Goal: Task Accomplishment & Management: Manage account settings

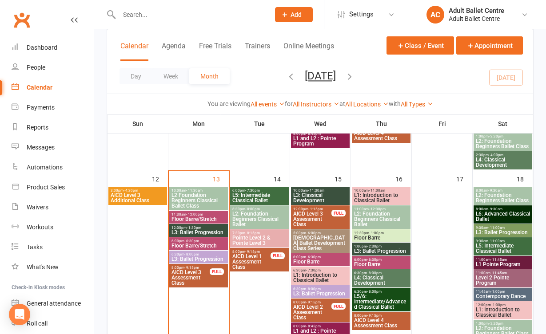
scroll to position [415, 0]
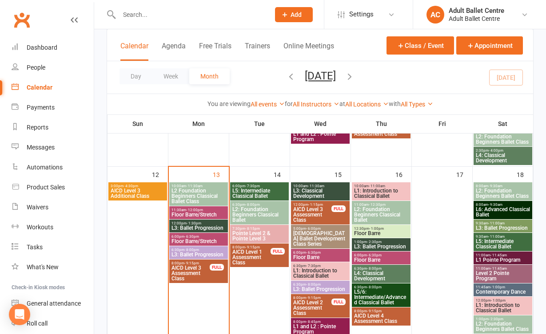
click at [324, 271] on span "L1: Introduction to Classical Ballet" at bounding box center [320, 273] width 55 height 11
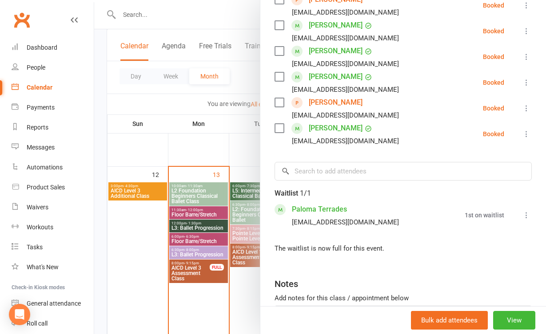
scroll to position [282, 0]
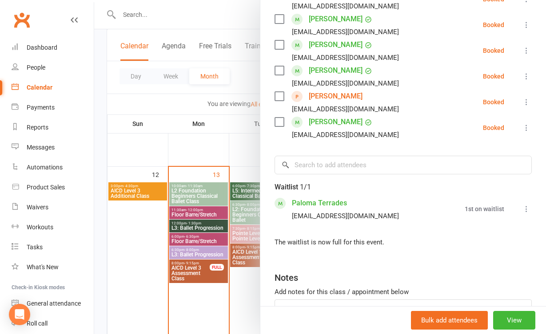
click at [525, 210] on icon at bounding box center [526, 209] width 9 height 9
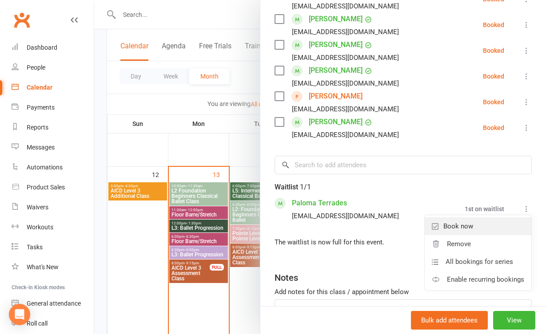
click at [512, 227] on link "Book now" at bounding box center [478, 227] width 107 height 18
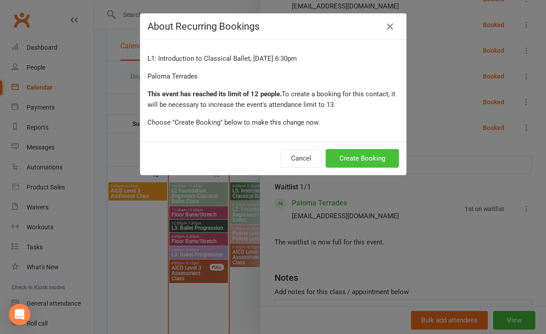
click at [360, 159] on button "Create Booking" at bounding box center [362, 158] width 73 height 19
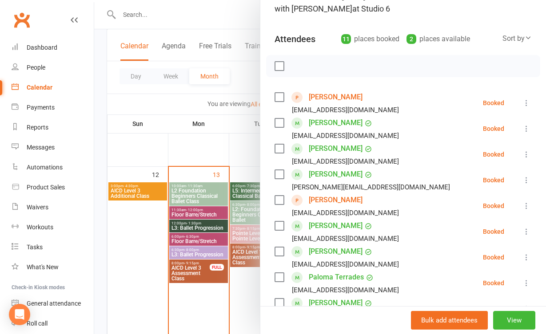
scroll to position [75, 0]
click at [248, 295] on div at bounding box center [320, 167] width 452 height 334
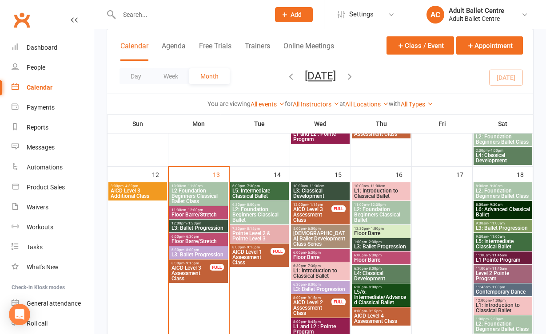
click at [314, 287] on span "L3: Ballet Progression" at bounding box center [320, 289] width 55 height 5
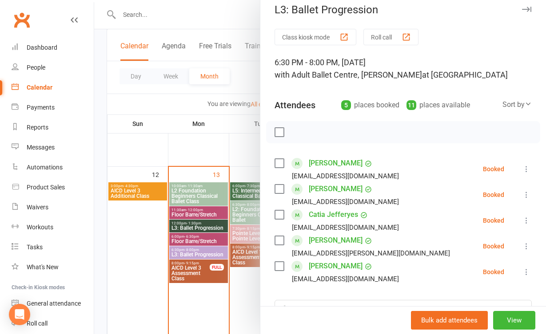
scroll to position [11, 0]
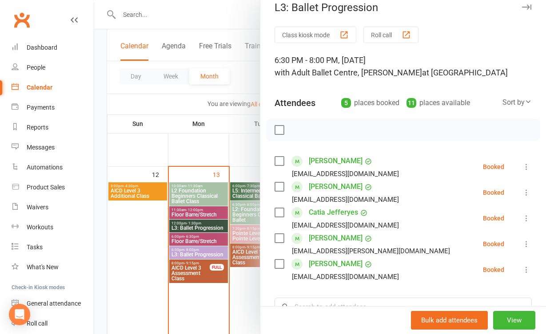
click at [251, 292] on div at bounding box center [320, 167] width 452 height 334
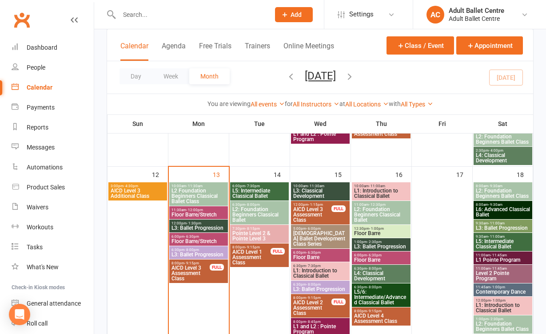
click at [263, 189] on span "L5: Intermediate Classical Ballet" at bounding box center [259, 193] width 55 height 11
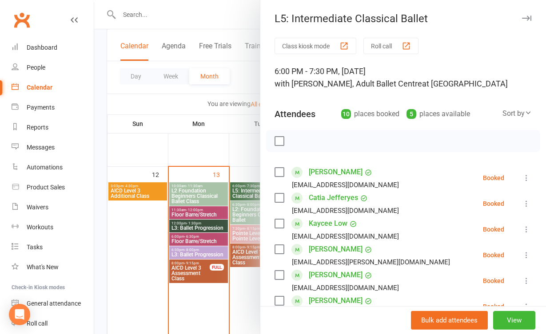
click at [247, 296] on div at bounding box center [320, 167] width 452 height 334
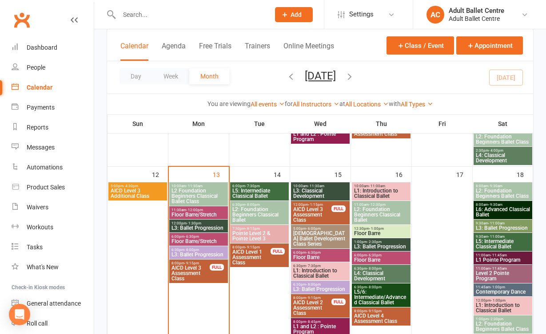
click at [369, 195] on span "L1: Introduction to Classical Ballet" at bounding box center [381, 193] width 55 height 11
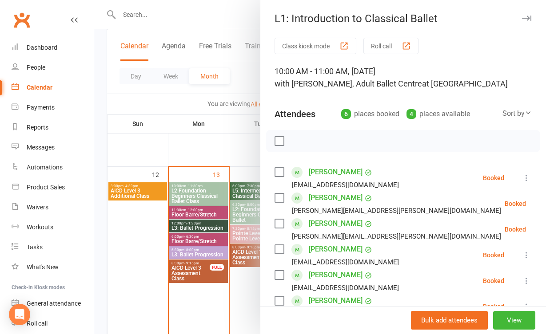
click at [228, 296] on div at bounding box center [320, 167] width 452 height 334
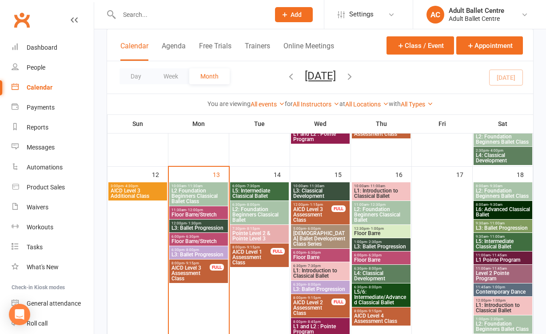
click at [252, 217] on span "L2: Foundation Beginners Classical Ballet" at bounding box center [259, 215] width 55 height 16
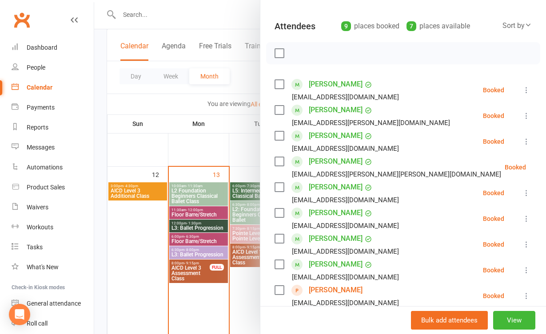
scroll to position [108, 0]
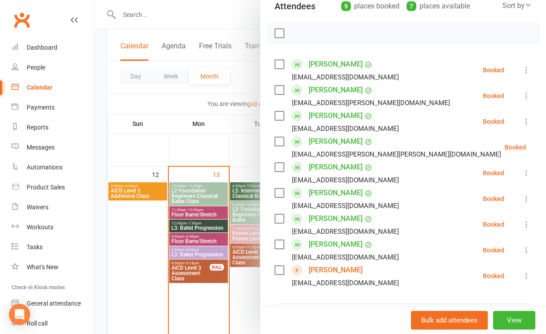
click at [248, 290] on div at bounding box center [320, 167] width 452 height 334
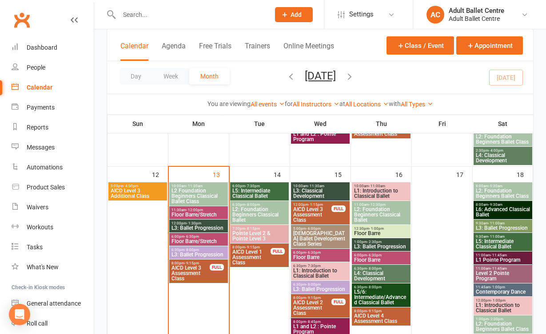
click at [394, 208] on span "L2: Foundation Beginners Classical Ballet" at bounding box center [381, 215] width 55 height 16
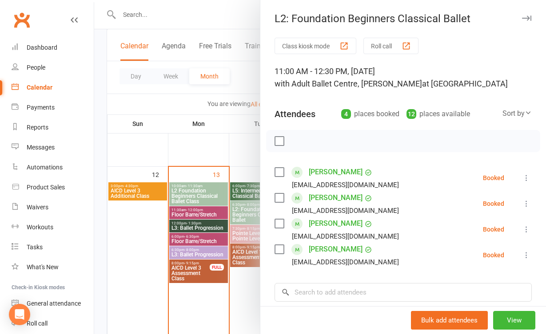
scroll to position [26, 0]
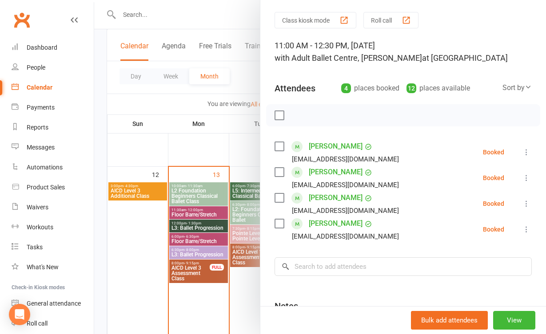
click at [241, 280] on div at bounding box center [320, 167] width 452 height 334
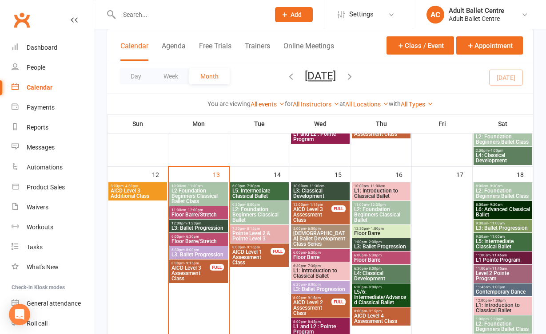
click at [367, 243] on span "- 2:30pm" at bounding box center [374, 242] width 15 height 4
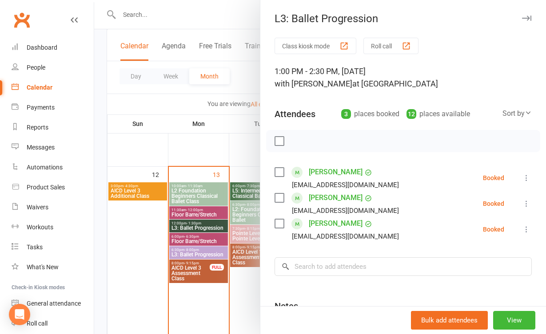
click at [241, 294] on div at bounding box center [320, 167] width 452 height 334
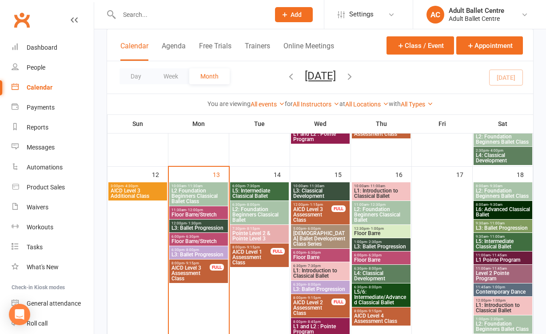
click at [368, 231] on span "Floor Barre" at bounding box center [381, 233] width 55 height 5
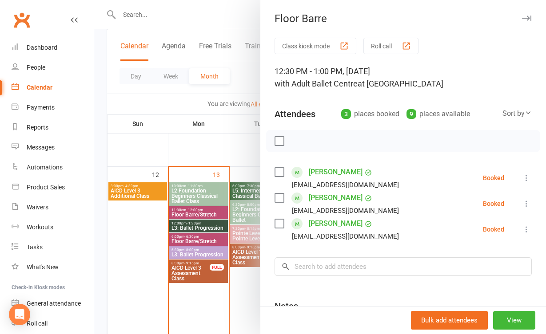
click at [235, 287] on div at bounding box center [320, 167] width 452 height 334
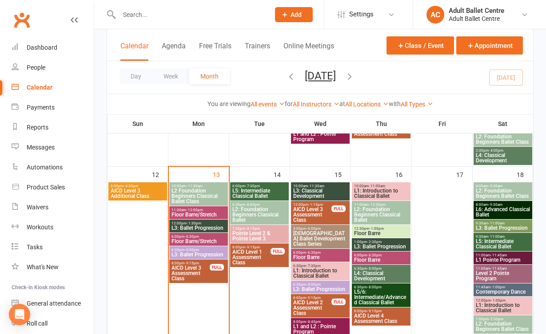
click at [370, 261] on span "Floor Barre" at bounding box center [381, 260] width 55 height 5
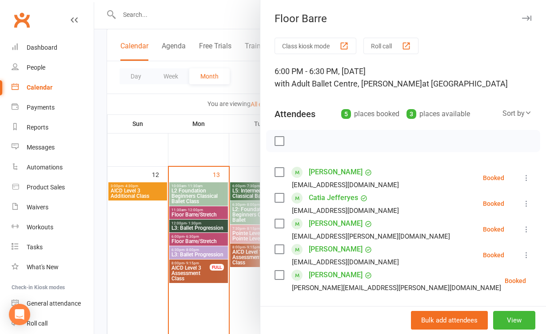
click at [243, 281] on div at bounding box center [320, 167] width 452 height 334
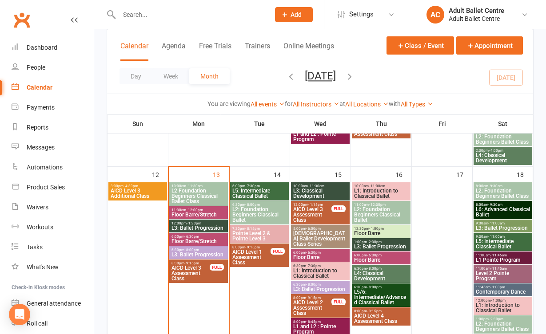
click at [486, 208] on span "L6: Advanced Classical Ballet" at bounding box center [502, 212] width 55 height 11
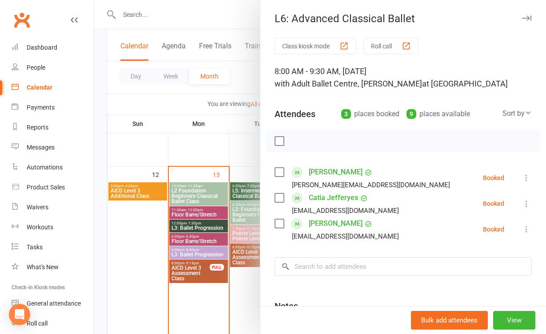
click at [205, 279] on div at bounding box center [320, 167] width 452 height 334
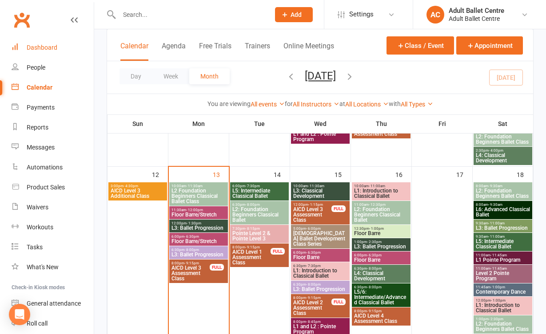
click at [47, 50] on div "Dashboard" at bounding box center [42, 47] width 31 height 7
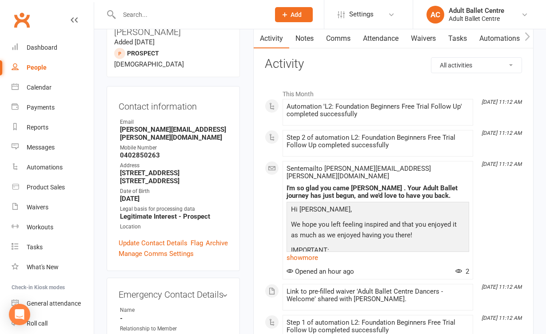
scroll to position [85, 0]
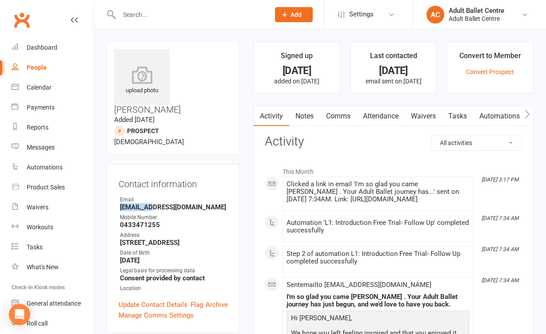
drag, startPoint x: 189, startPoint y: 167, endPoint x: 154, endPoint y: 175, distance: 35.9
click at [154, 196] on li "Email thesweets@live.co.uk" at bounding box center [173, 204] width 109 height 16
click at [166, 221] on strong "0433471255" at bounding box center [174, 225] width 108 height 8
drag, startPoint x: 188, startPoint y: 172, endPoint x: 118, endPoint y: 175, distance: 69.8
click at [118, 175] on div "Contact information Owner Email thesweets@live.co.uk Mobile Number 0433471255 A…" at bounding box center [173, 248] width 133 height 169
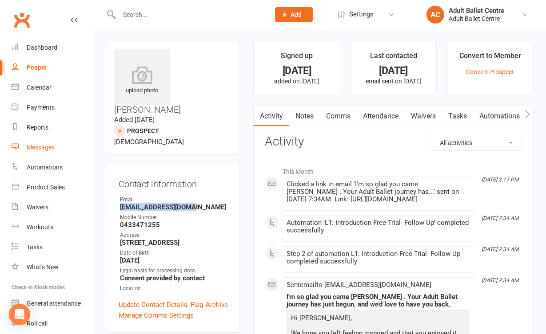
copy strong "thesweets@live.co.uk"
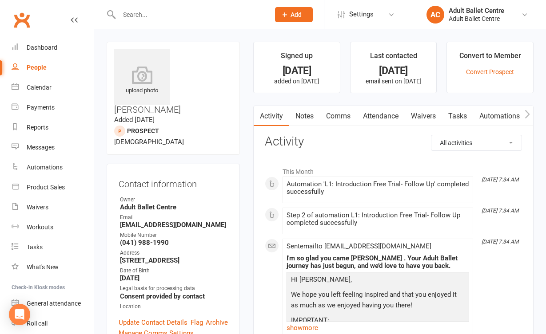
click at [336, 111] on link "Comms" at bounding box center [338, 116] width 37 height 20
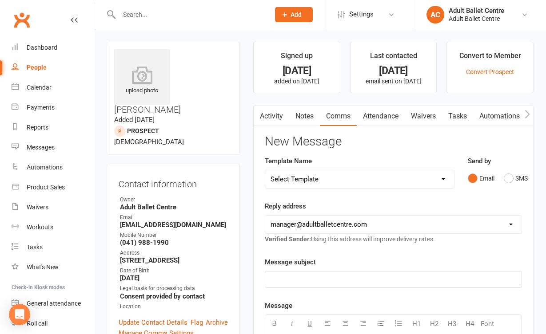
scroll to position [98, 0]
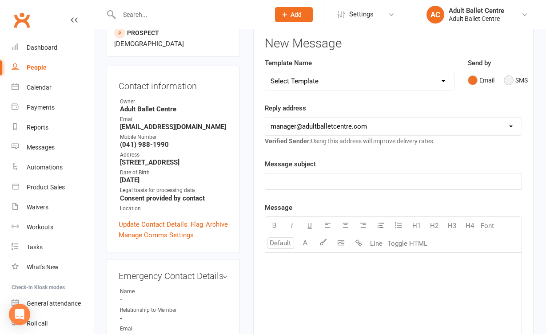
click at [506, 76] on button "SMS" at bounding box center [516, 80] width 24 height 17
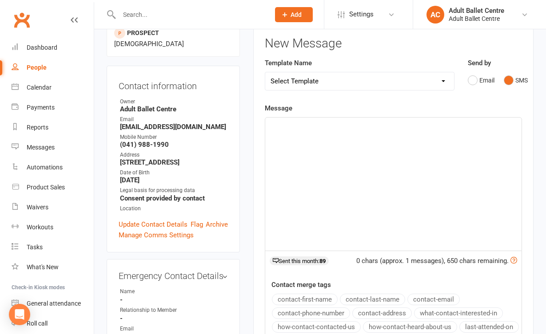
click at [366, 142] on div "﻿" at bounding box center [393, 184] width 256 height 133
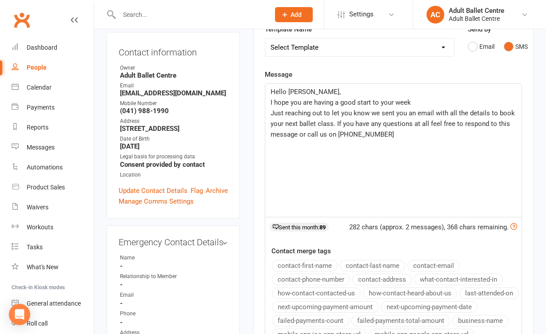
scroll to position [130, 0]
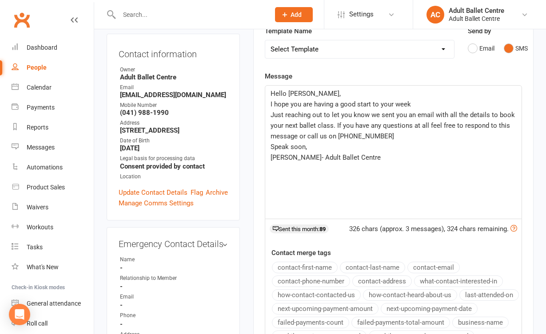
click at [406, 212] on div "Hello Michelle, I hope you are having a good start to your week Just reaching o…" at bounding box center [393, 152] width 256 height 133
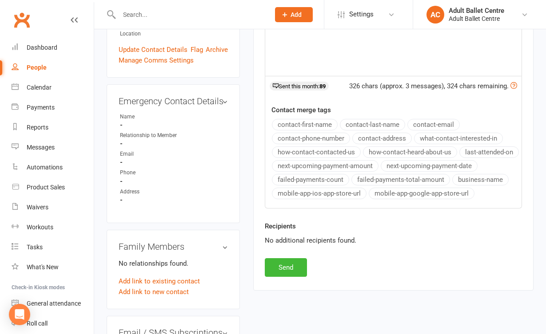
scroll to position [275, 0]
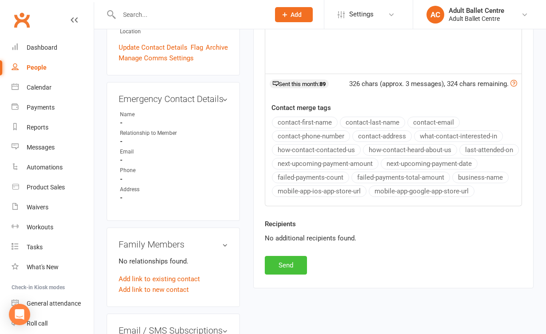
click at [300, 275] on button "Send" at bounding box center [286, 265] width 42 height 19
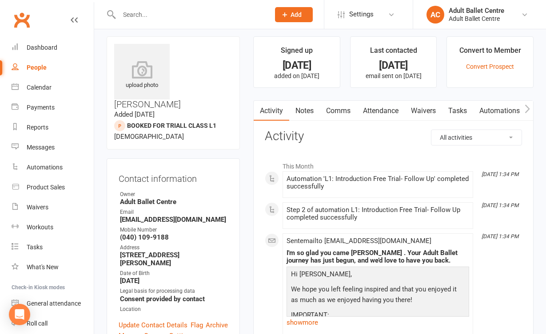
scroll to position [11, 0]
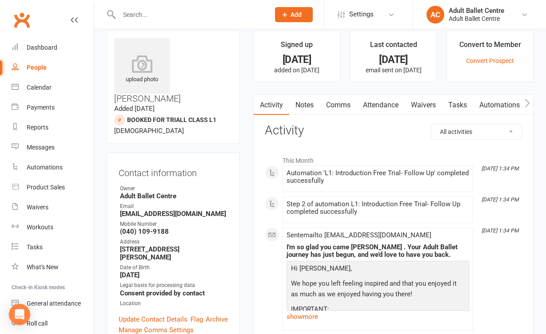
click at [426, 105] on link "Waivers" at bounding box center [423, 105] width 37 height 20
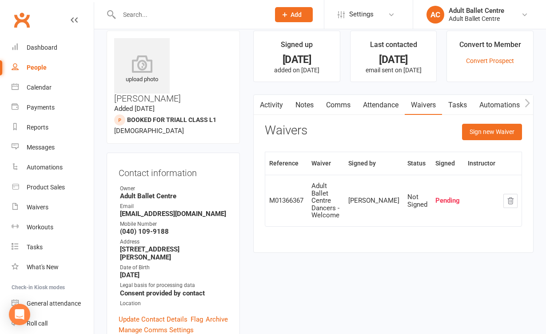
click at [279, 101] on link "Activity" at bounding box center [272, 105] width 36 height 20
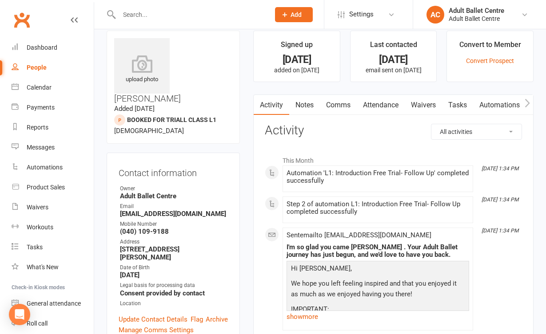
click at [330, 103] on link "Comms" at bounding box center [338, 105] width 37 height 20
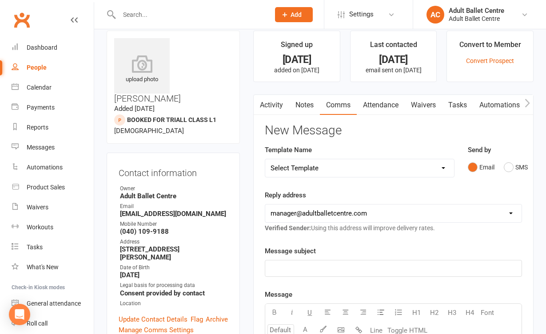
scroll to position [27, 0]
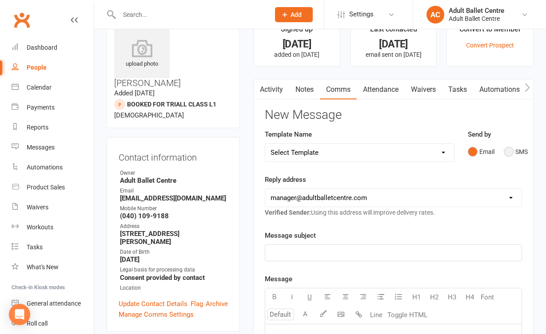
click at [508, 151] on button "SMS" at bounding box center [516, 151] width 24 height 17
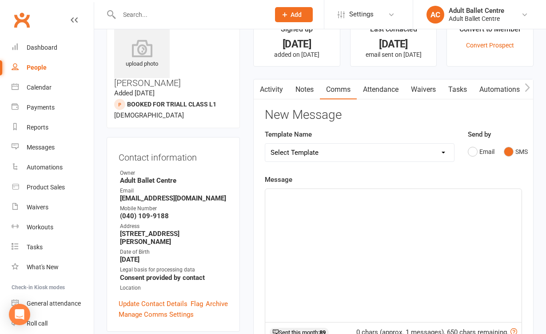
scroll to position [46, 0]
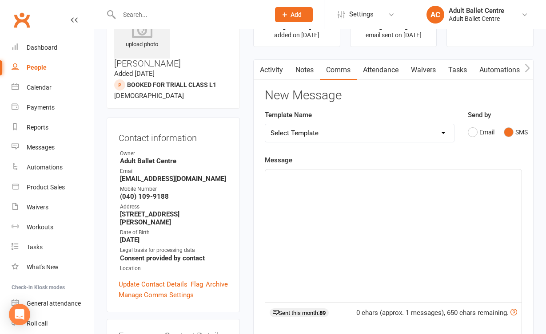
click at [361, 180] on p "﻿" at bounding box center [394, 177] width 246 height 11
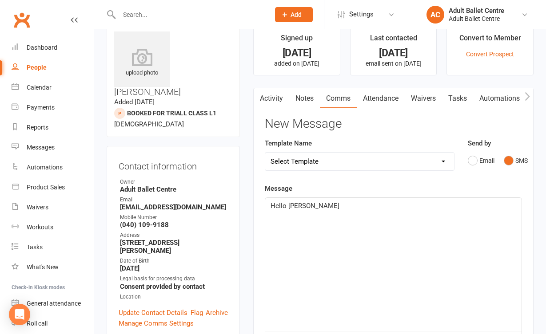
scroll to position [18, 0]
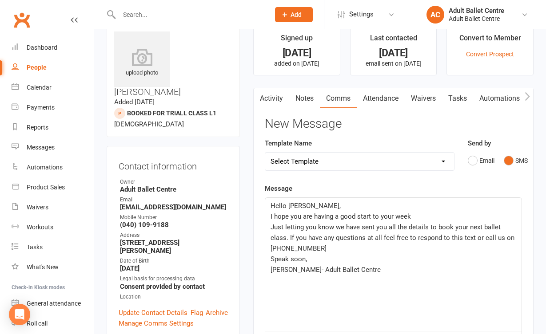
click at [407, 234] on span "Just letting you know we have sent you all the details to book your next ballet…" at bounding box center [394, 237] width 246 height 29
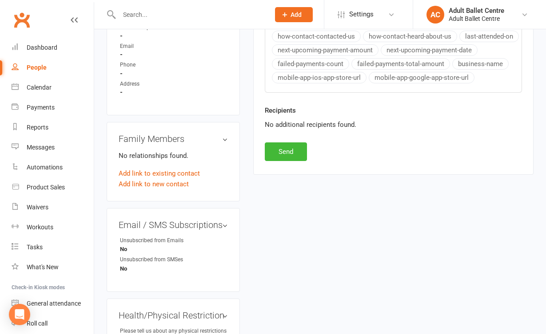
scroll to position [375, 0]
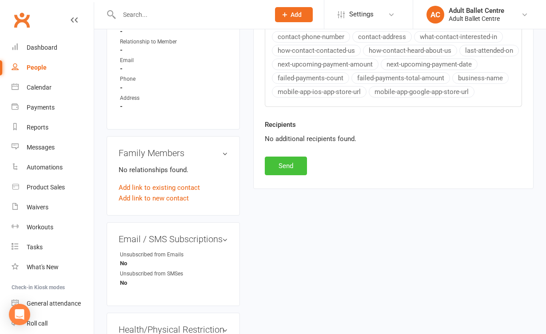
click at [293, 175] on button "Send" at bounding box center [286, 166] width 42 height 19
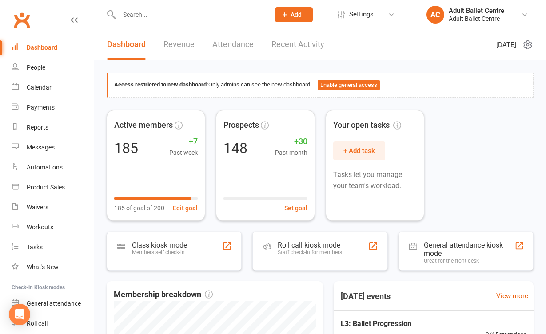
click at [175, 40] on link "Revenue" at bounding box center [178, 44] width 31 height 31
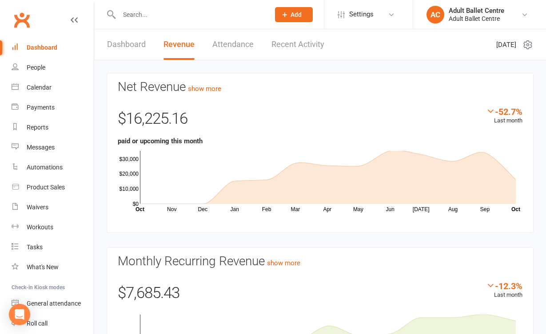
click at [297, 45] on link "Recent Activity" at bounding box center [297, 44] width 53 height 31
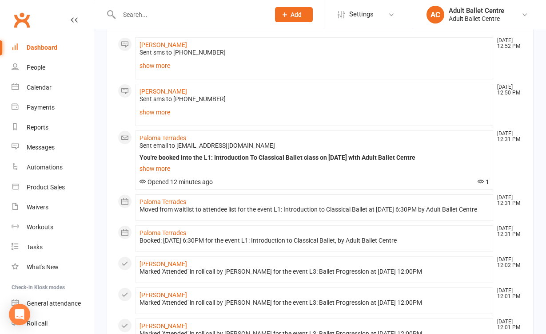
scroll to position [75, 0]
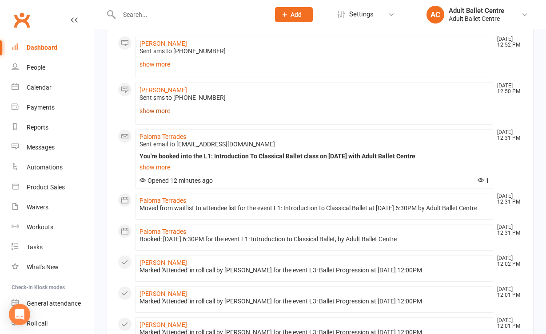
click at [163, 110] on link "show more" at bounding box center [314, 111] width 350 height 12
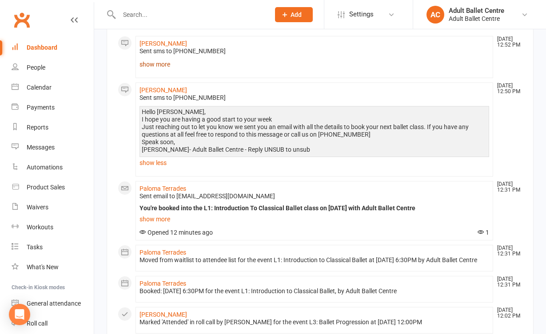
click at [159, 70] on link "show more" at bounding box center [314, 64] width 350 height 12
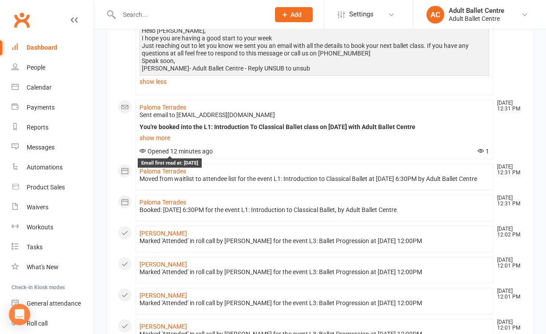
scroll to position [209, 0]
click at [164, 139] on link "show more" at bounding box center [314, 137] width 350 height 12
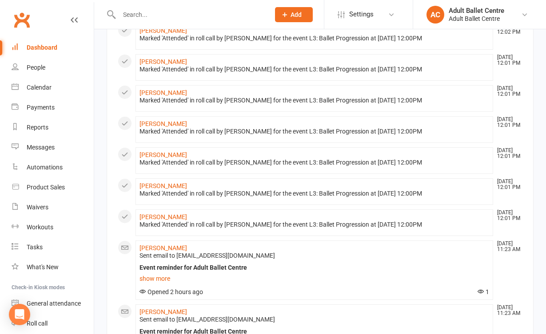
scroll to position [600, 0]
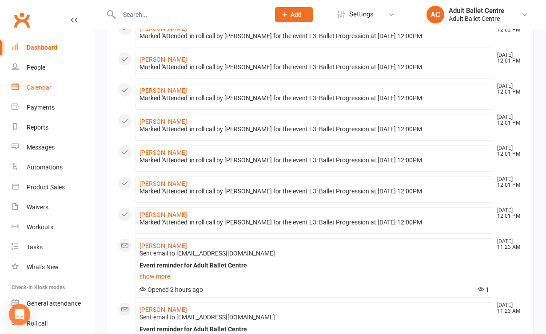
click at [50, 86] on div "Calendar" at bounding box center [39, 87] width 25 height 7
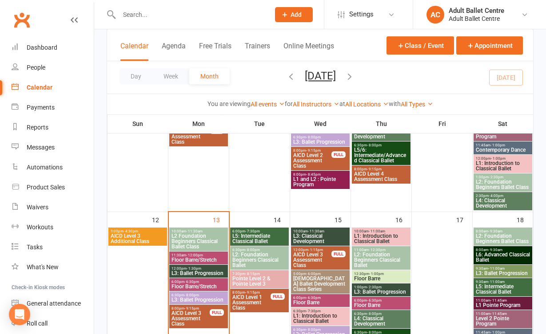
scroll to position [376, 0]
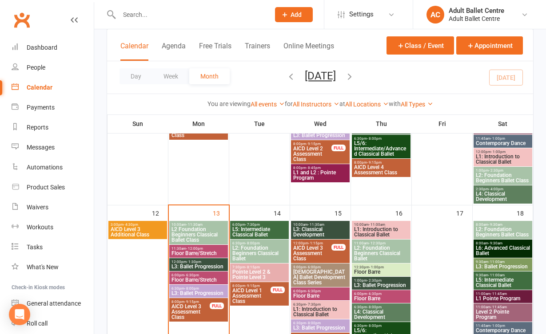
click at [217, 234] on span "L2 Foundation Beginners Classical Ballet Class" at bounding box center [198, 235] width 55 height 16
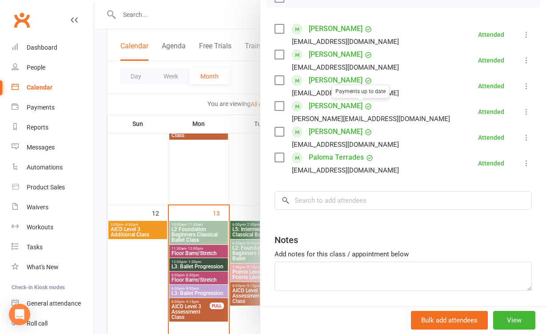
scroll to position [145, 0]
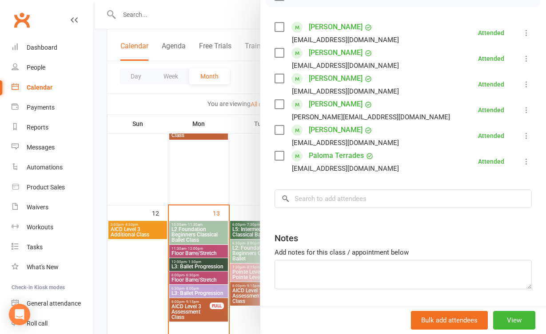
click at [233, 189] on div at bounding box center [320, 167] width 452 height 334
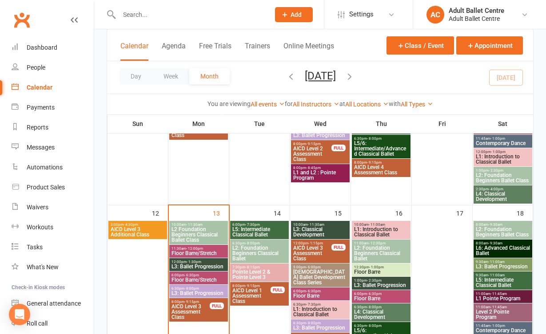
click at [218, 279] on span "Floor Barre/Stretch" at bounding box center [198, 280] width 55 height 5
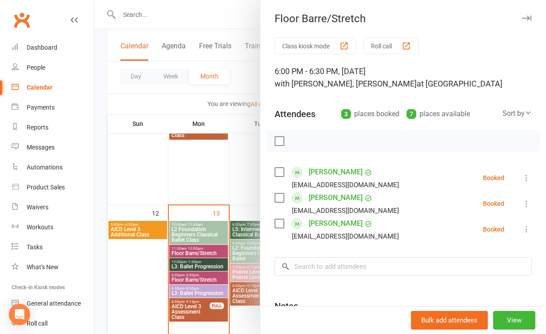
click at [201, 176] on div at bounding box center [320, 167] width 452 height 334
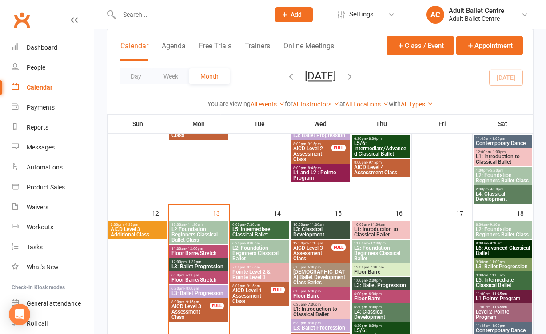
click at [143, 20] on input "text" at bounding box center [189, 14] width 147 height 12
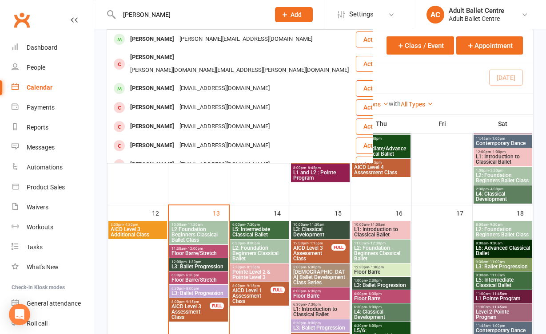
type input "Andrew"
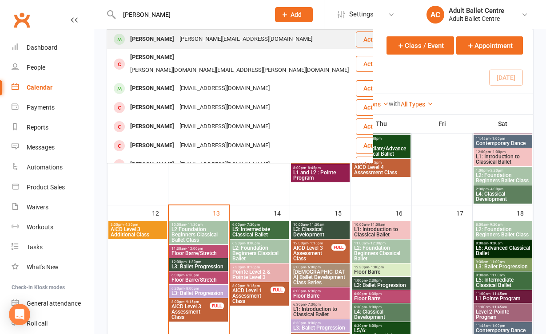
drag, startPoint x: 143, startPoint y: 29, endPoint x: 144, endPoint y: 39, distance: 9.9
click at [144, 39] on div "Andrew McQueen" at bounding box center [151, 39] width 49 height 13
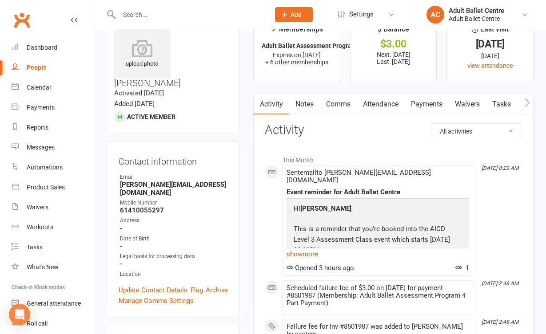
scroll to position [29, 0]
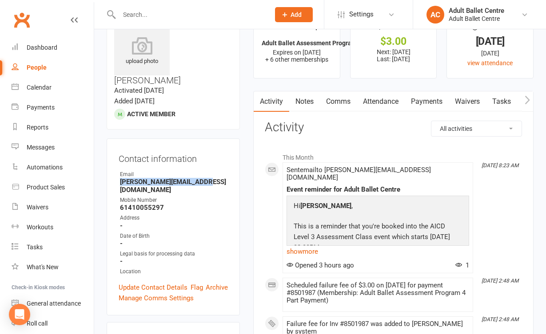
drag, startPoint x: 213, startPoint y: 159, endPoint x: 120, endPoint y: 159, distance: 92.8
click at [120, 178] on strong "andrew.mcqu@yahoo.com.au" at bounding box center [174, 186] width 108 height 16
copy strong "andrew.mcqu@yahoo.com.au"
click at [299, 246] on link "show more" at bounding box center [378, 252] width 183 height 12
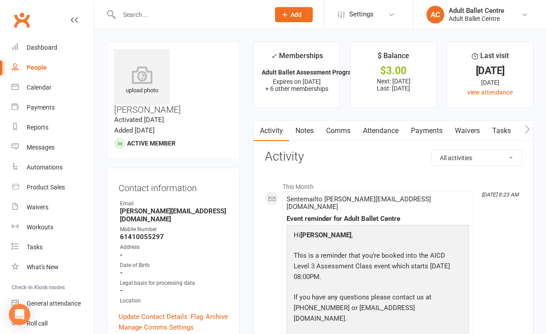
scroll to position [0, 0]
click at [419, 127] on link "Payments" at bounding box center [427, 131] width 44 height 20
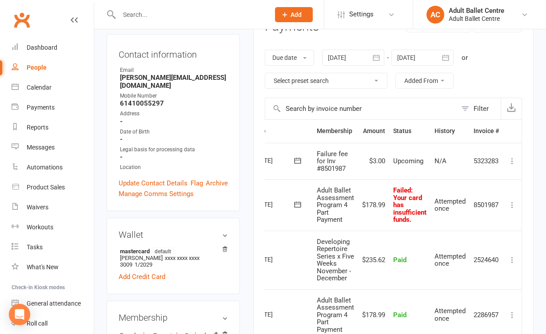
scroll to position [0, 37]
click at [514, 160] on icon at bounding box center [512, 161] width 9 height 9
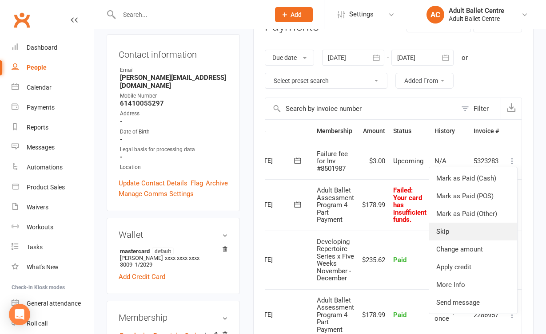
click at [482, 227] on link "Skip" at bounding box center [473, 232] width 88 height 18
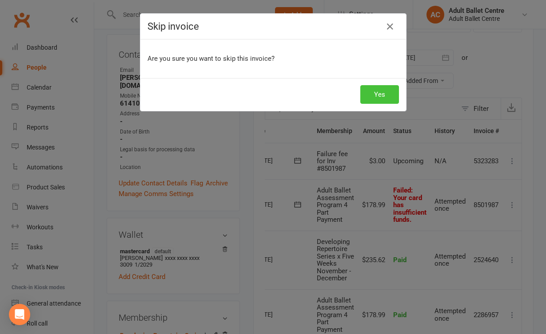
click at [377, 91] on button "Yes" at bounding box center [379, 94] width 39 height 19
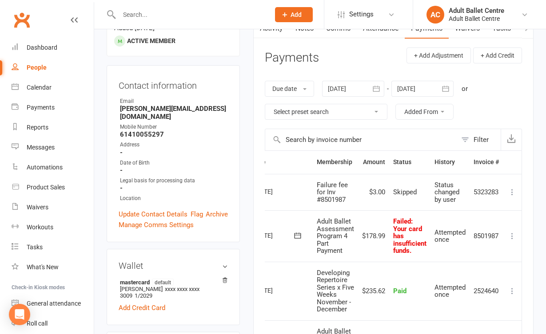
scroll to position [103, 0]
click at [513, 232] on icon at bounding box center [512, 235] width 9 height 9
click at [533, 219] on div "Activity Notes Comms Attendance Payments Waivers Tasks Automations Workouts Mob…" at bounding box center [393, 320] width 280 height 606
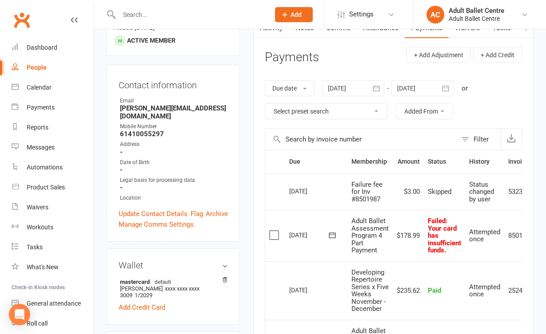
scroll to position [0, 0]
click at [275, 231] on label at bounding box center [275, 235] width 12 height 9
click at [275, 231] on input "checkbox" at bounding box center [272, 231] width 6 height 0
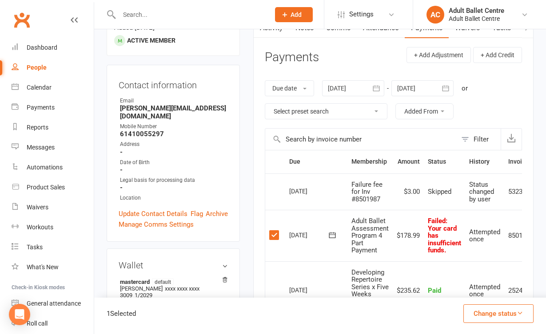
click at [275, 231] on label at bounding box center [275, 235] width 12 height 9
click at [275, 231] on input "checkbox" at bounding box center [272, 231] width 6 height 0
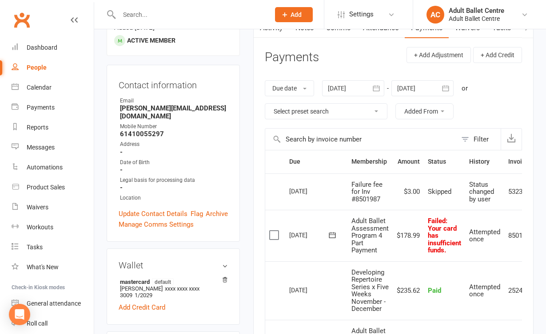
click at [332, 233] on icon at bounding box center [332, 235] width 7 height 6
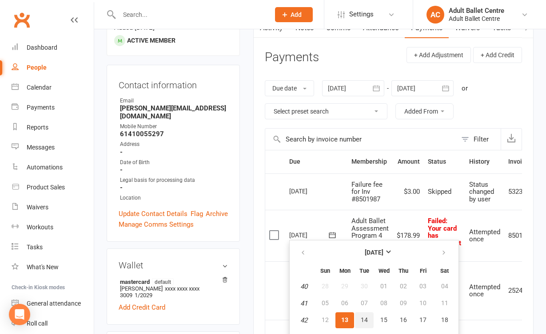
click at [363, 317] on span "14" at bounding box center [364, 320] width 7 height 7
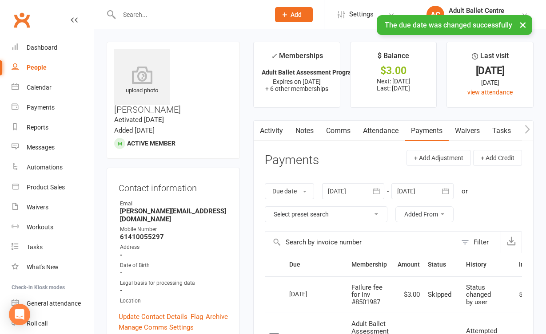
click at [47, 70] on link "People" at bounding box center [53, 68] width 82 height 20
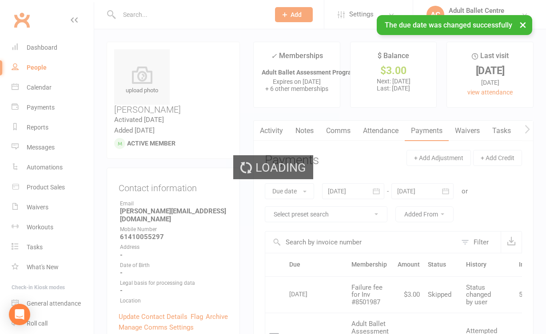
select select "100"
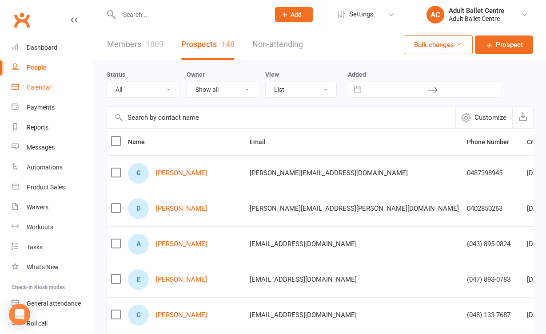
click at [48, 85] on div "Calendar" at bounding box center [39, 87] width 25 height 7
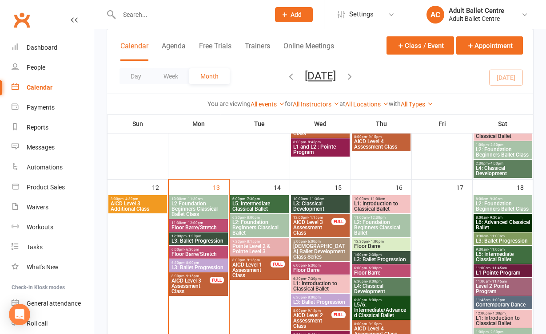
scroll to position [401, 0]
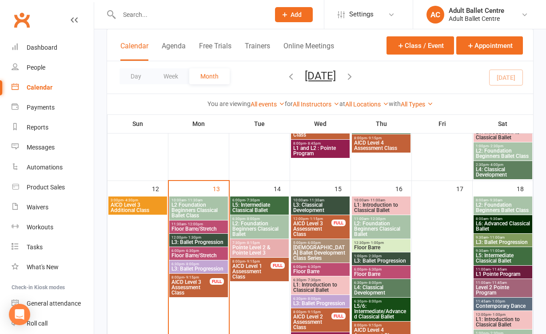
click at [194, 275] on div "8:00pm - 9:15pm AICD Level 3 Assessment Class FULL" at bounding box center [198, 286] width 59 height 24
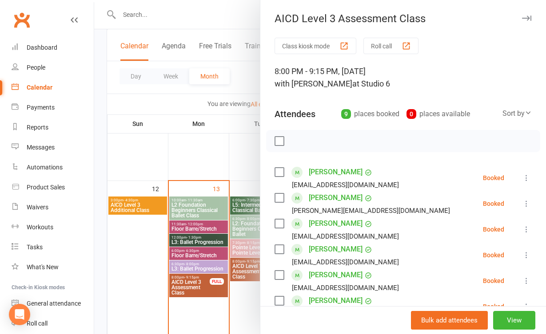
scroll to position [0, 0]
click at [243, 166] on div at bounding box center [320, 167] width 452 height 334
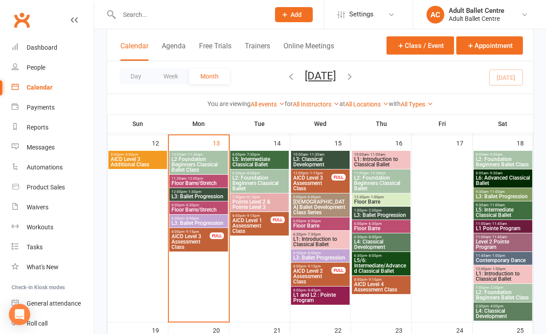
scroll to position [453, 0]
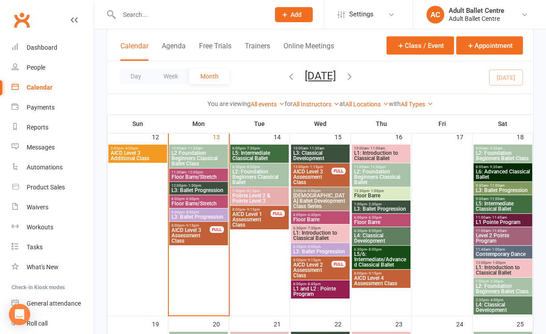
click at [266, 217] on span "AICD Level 1 Assessment Class" at bounding box center [251, 220] width 39 height 16
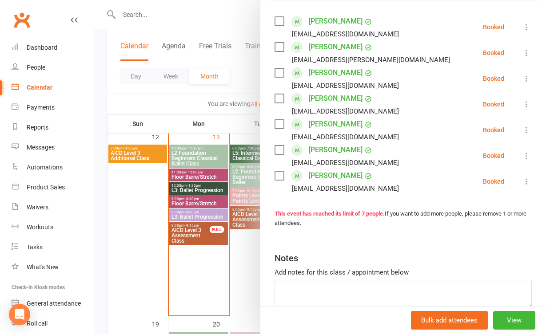
scroll to position [166, 0]
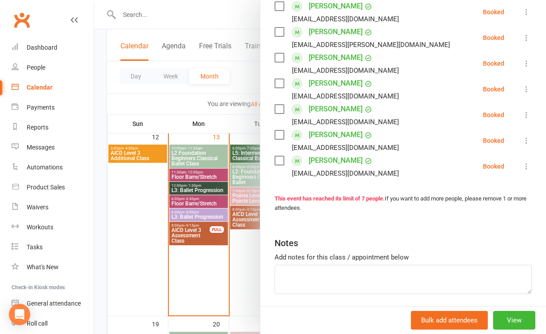
click at [251, 269] on div at bounding box center [320, 167] width 452 height 334
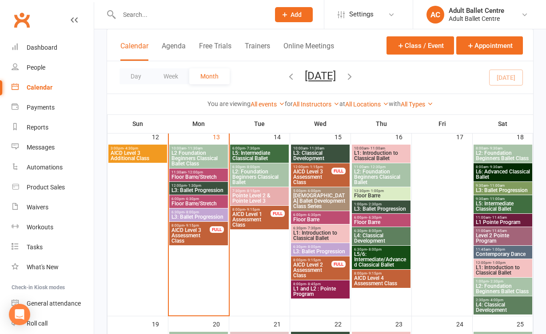
click at [333, 270] on div "8:00pm - 9:15pm AICD Level 2 Assessment Class FULL" at bounding box center [320, 269] width 59 height 24
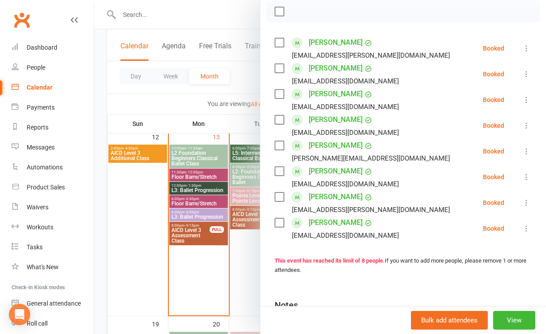
scroll to position [167, 0]
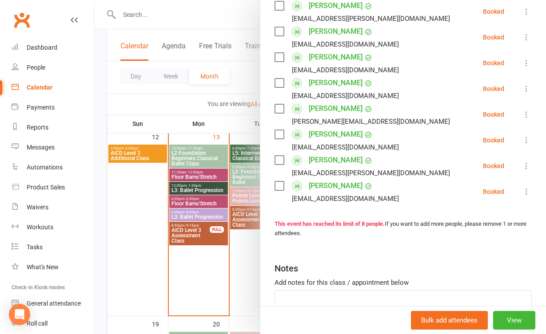
click at [234, 280] on div at bounding box center [320, 167] width 452 height 334
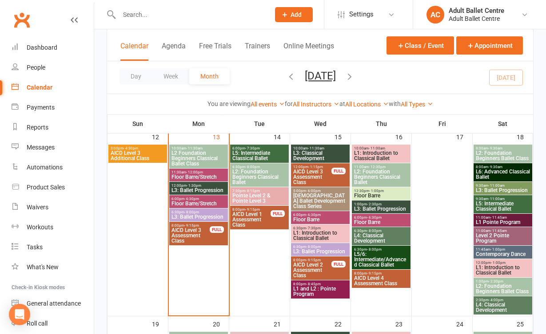
click at [315, 171] on span "AICD Level 3 Assessment Class" at bounding box center [312, 177] width 39 height 16
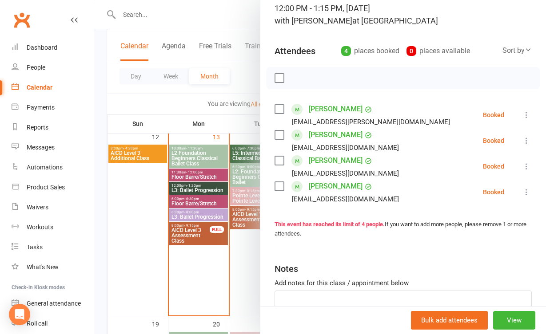
scroll to position [76, 0]
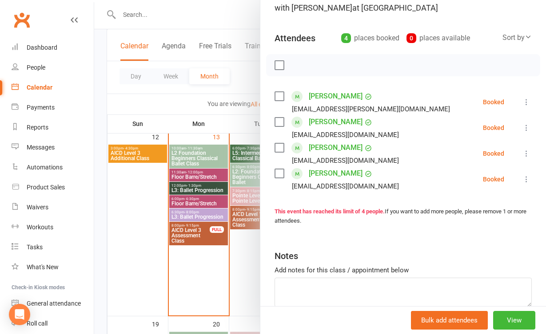
click at [235, 271] on div at bounding box center [320, 167] width 452 height 334
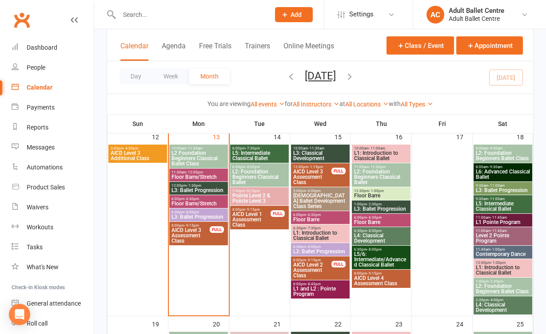
click at [377, 280] on span "AICD Level 4 Assessment Class" at bounding box center [381, 281] width 55 height 11
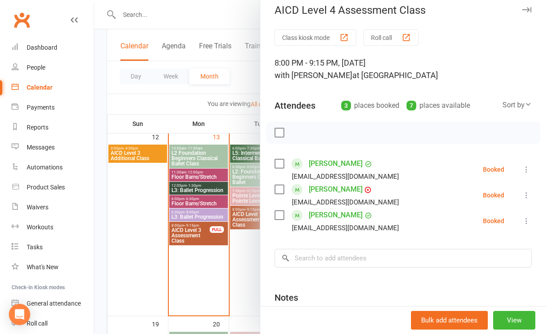
scroll to position [10, 0]
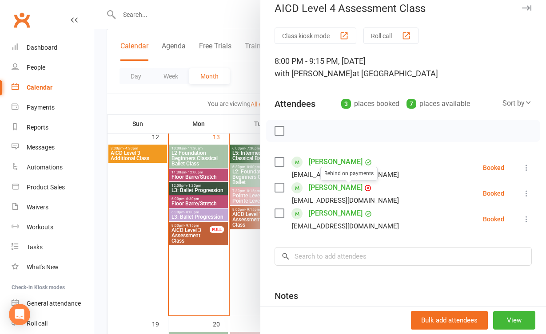
click at [339, 188] on link "Louise Pirc" at bounding box center [336, 188] width 54 height 14
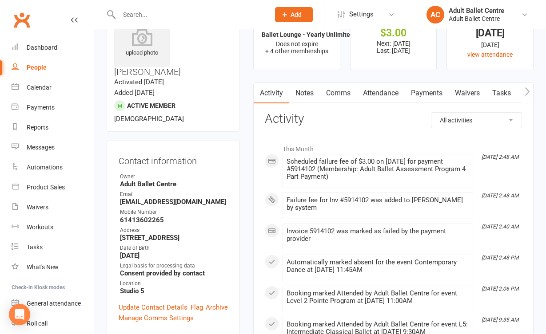
scroll to position [39, 0]
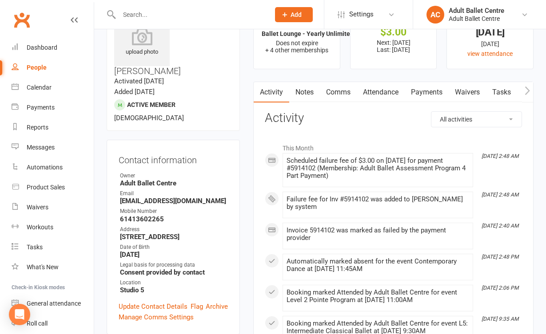
click at [410, 95] on link "Payments" at bounding box center [427, 92] width 44 height 20
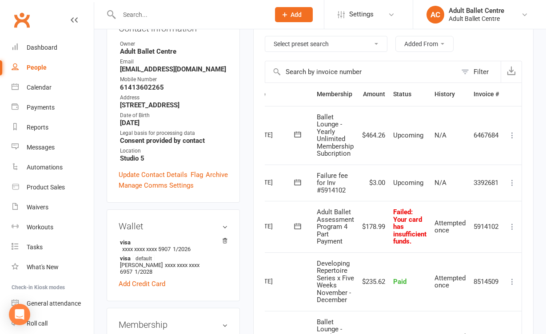
scroll to position [0, 37]
click at [514, 182] on icon at bounding box center [512, 183] width 9 height 9
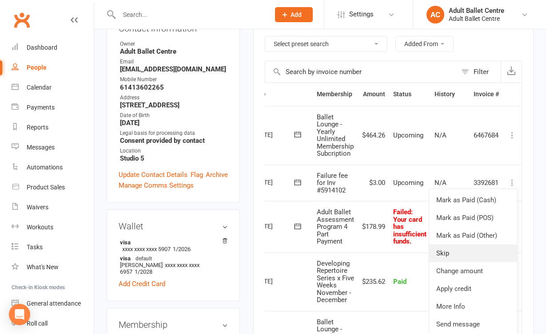
click at [484, 255] on link "Skip" at bounding box center [473, 254] width 88 height 18
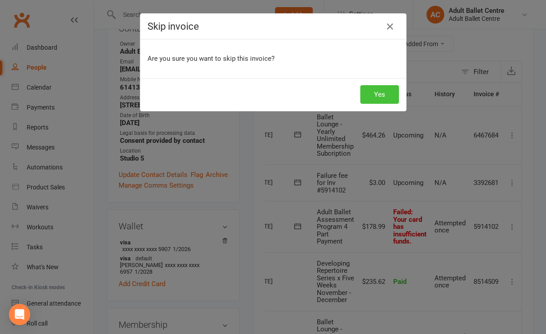
click at [388, 97] on button "Yes" at bounding box center [379, 94] width 39 height 19
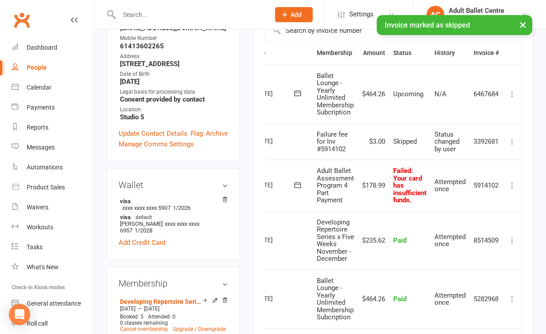
click at [513, 181] on icon at bounding box center [512, 185] width 9 height 9
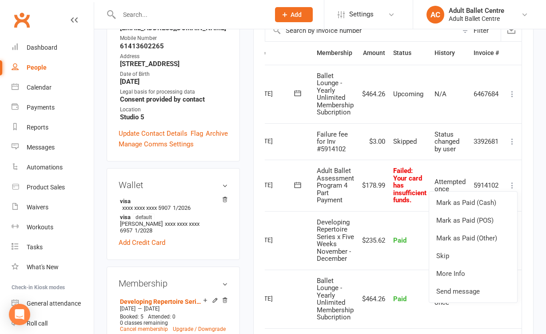
click at [353, 195] on td "Adult Ballet Assessment Program 4 Part Payment" at bounding box center [335, 186] width 45 height 52
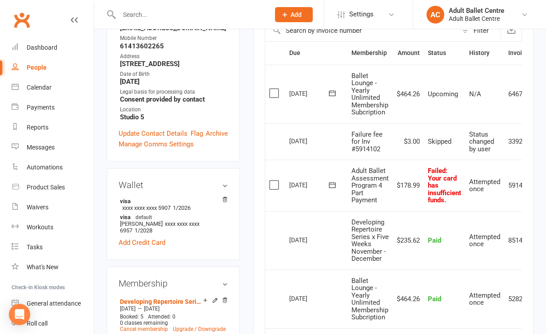
scroll to position [0, 0]
click at [334, 183] on icon at bounding box center [332, 185] width 9 height 9
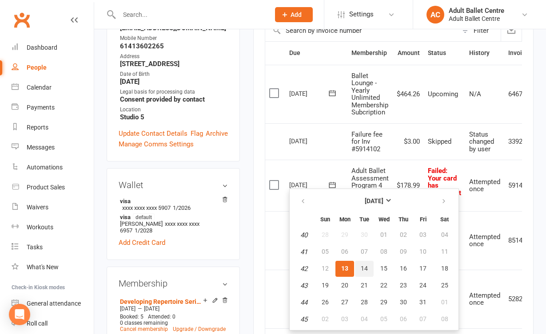
click at [363, 266] on span "14" at bounding box center [364, 268] width 7 height 7
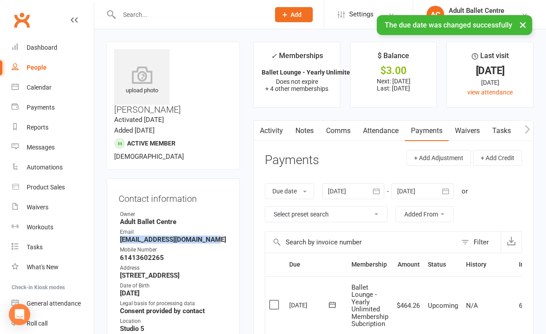
drag, startPoint x: 208, startPoint y: 215, endPoint x: 112, endPoint y: 214, distance: 96.0
click at [112, 214] on div "Contact information Owner Adult Ballet Centre Email louise_k_pirc@yahoo.com.au …" at bounding box center [173, 276] width 133 height 195
copy strong "louise_k_pirc@yahoo.com.au"
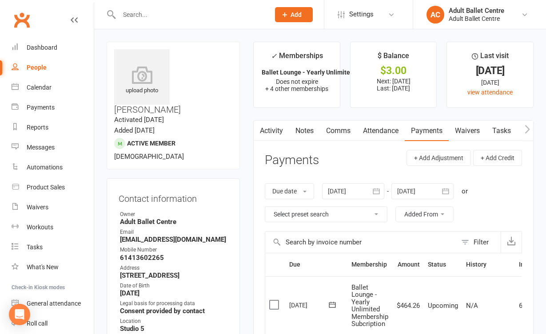
click at [147, 17] on input "text" at bounding box center [189, 14] width 147 height 12
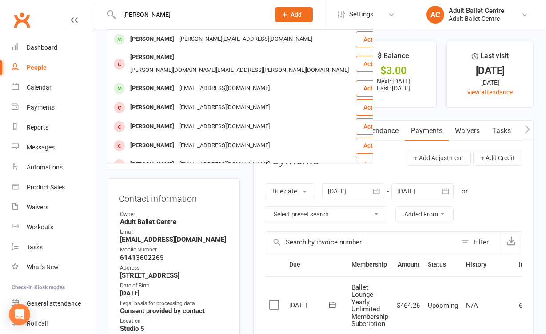
type input "Andrew"
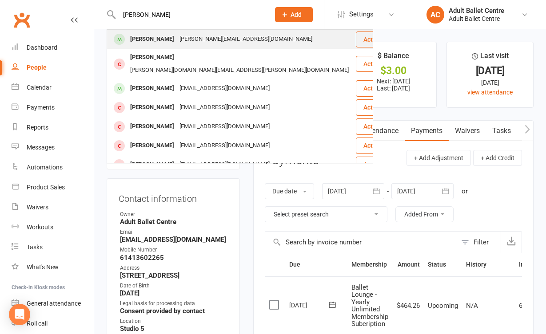
drag, startPoint x: 148, startPoint y: 29, endPoint x: 150, endPoint y: 38, distance: 9.2
click at [150, 38] on div "Andrew McQueen" at bounding box center [151, 39] width 49 height 13
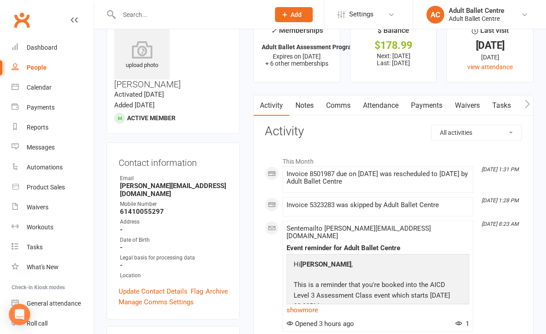
scroll to position [18, 0]
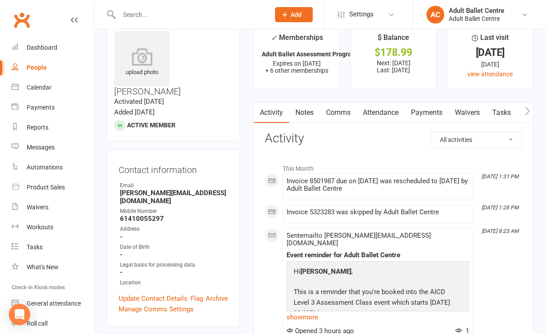
click at [423, 112] on link "Payments" at bounding box center [427, 113] width 44 height 20
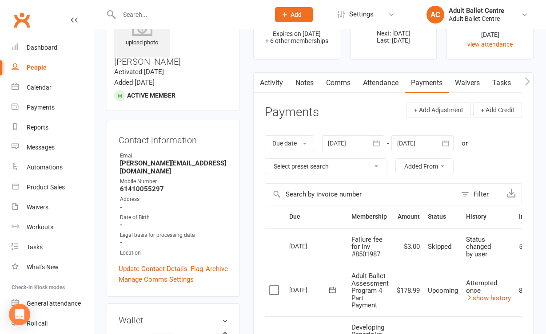
scroll to position [43, 0]
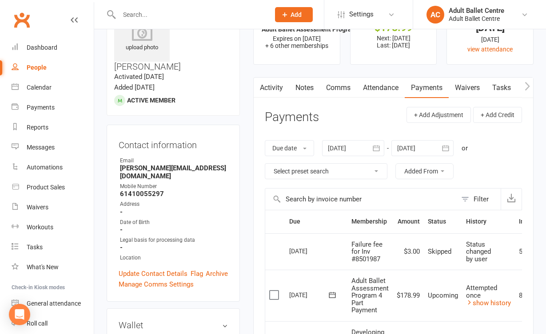
click at [351, 148] on div at bounding box center [353, 148] width 62 height 16
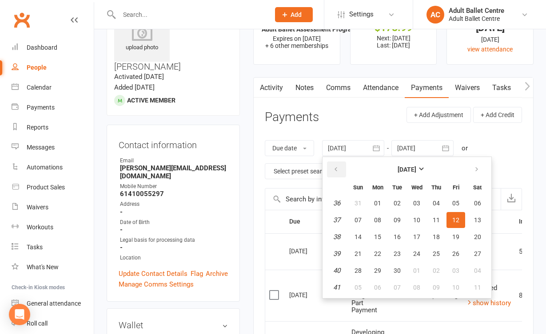
click at [339, 167] on icon "button" at bounding box center [336, 169] width 6 height 7
click at [393, 201] on button "01" at bounding box center [397, 203] width 19 height 16
type input "01 Jul 2025"
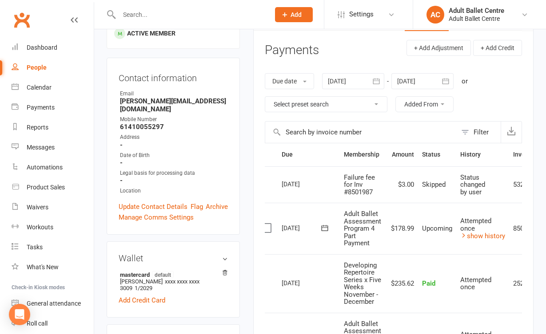
scroll to position [114, 0]
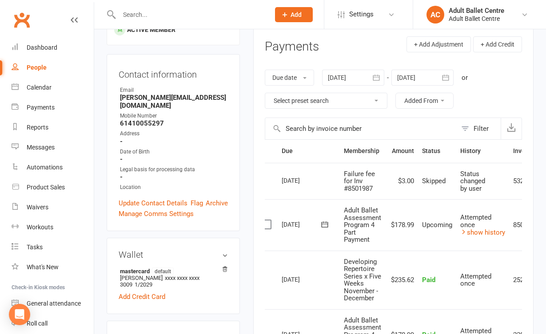
click at [324, 220] on icon at bounding box center [324, 224] width 9 height 9
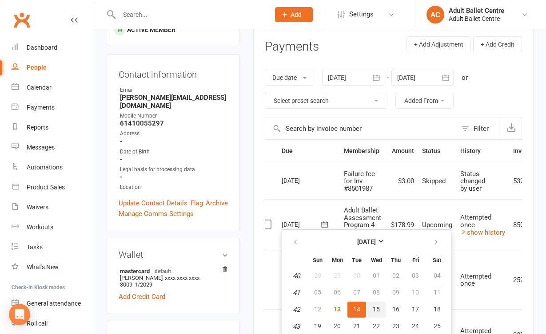
click at [380, 307] on button "15" at bounding box center [376, 310] width 19 height 16
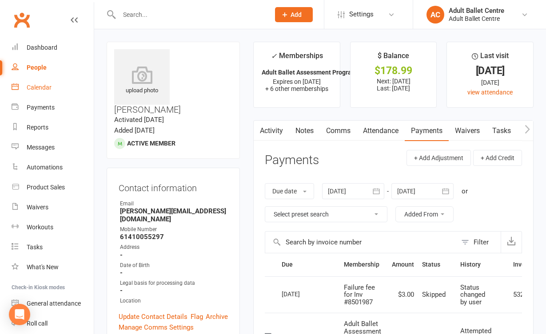
scroll to position [0, 0]
click at [34, 88] on div "Calendar" at bounding box center [39, 87] width 25 height 7
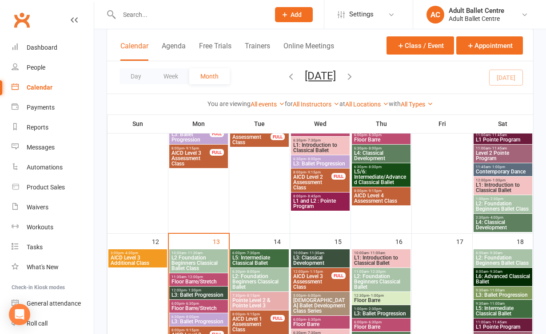
scroll to position [410, 0]
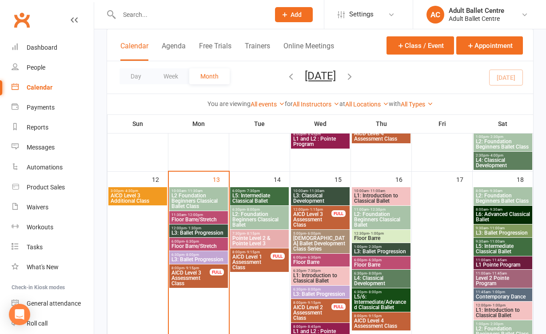
click at [212, 234] on span "L3: Ballet Progression" at bounding box center [198, 233] width 55 height 5
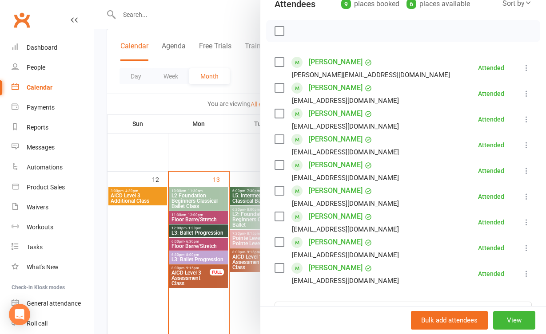
scroll to position [156, 0]
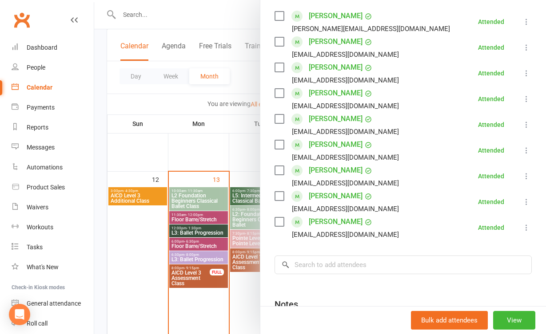
click at [239, 241] on div at bounding box center [320, 167] width 452 height 334
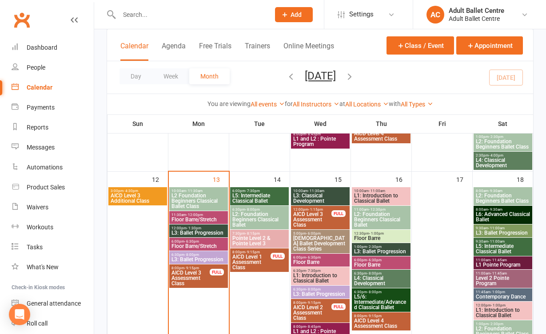
click at [207, 255] on span "6:30pm - 8:00pm" at bounding box center [198, 255] width 55 height 4
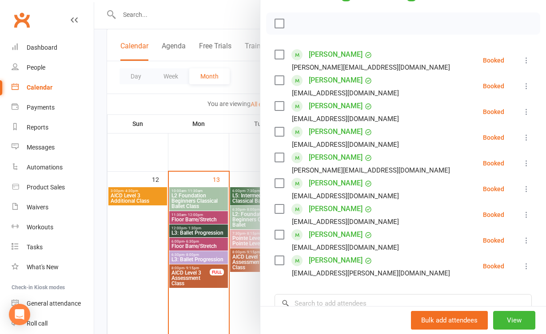
scroll to position [121, 0]
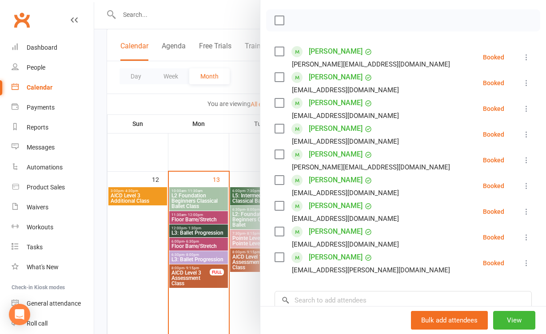
click at [243, 283] on div at bounding box center [320, 167] width 452 height 334
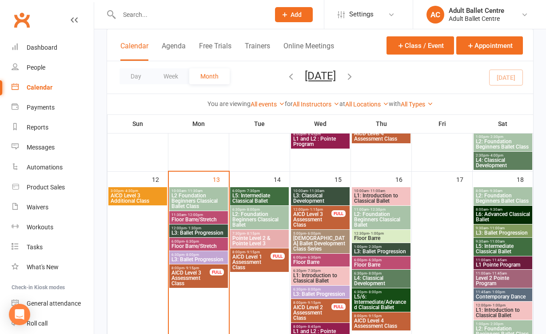
click at [264, 199] on span "L5: Intermediate Classical Ballet" at bounding box center [259, 198] width 55 height 11
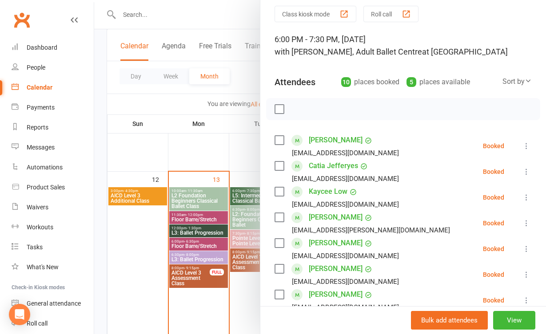
scroll to position [16, 0]
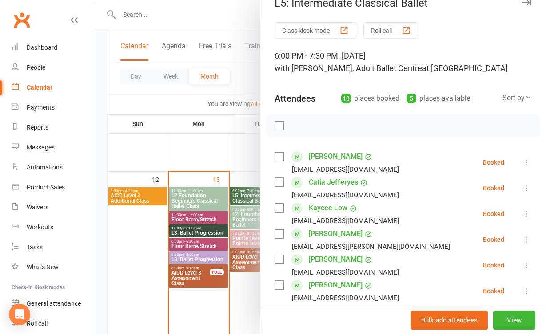
click at [239, 171] on div at bounding box center [320, 167] width 452 height 334
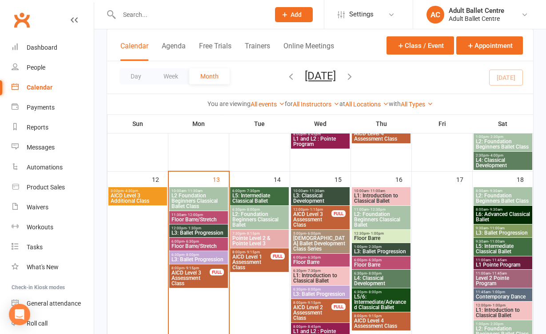
click at [254, 216] on span "L2: Foundation Beginners Classical Ballet" at bounding box center [259, 220] width 55 height 16
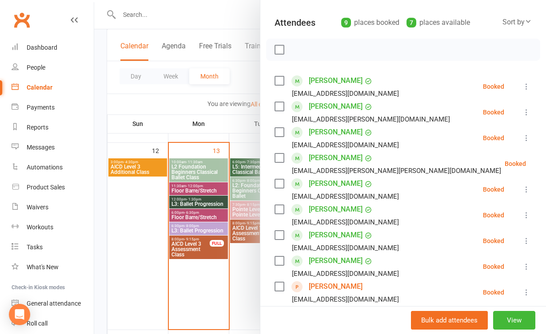
scroll to position [141, 0]
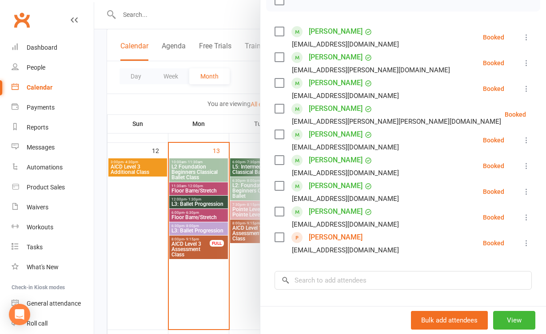
click at [240, 274] on div at bounding box center [320, 167] width 452 height 334
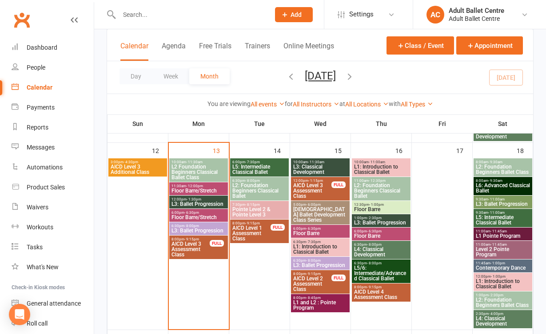
click at [254, 171] on span "L5: Intermediate Classical Ballet" at bounding box center [259, 169] width 55 height 11
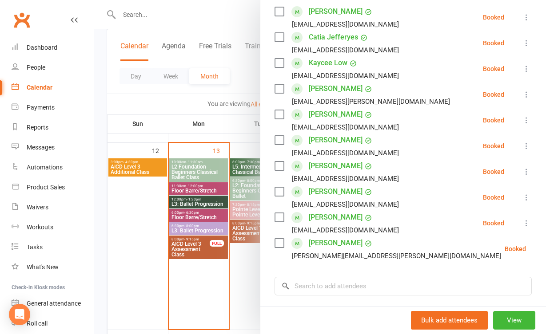
scroll to position [169, 0]
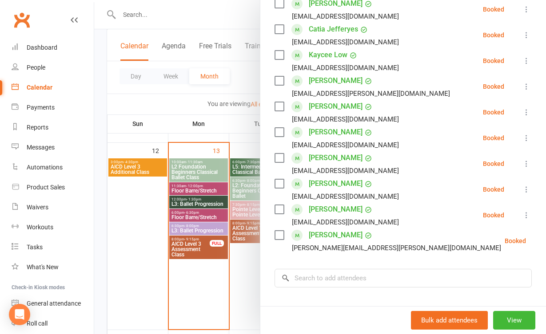
click at [251, 260] on div at bounding box center [320, 167] width 452 height 334
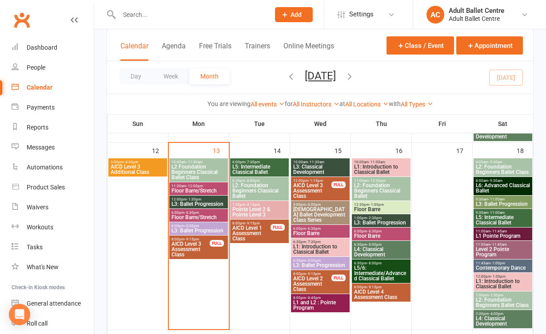
click at [310, 164] on span "L3: Classical Development" at bounding box center [320, 169] width 55 height 11
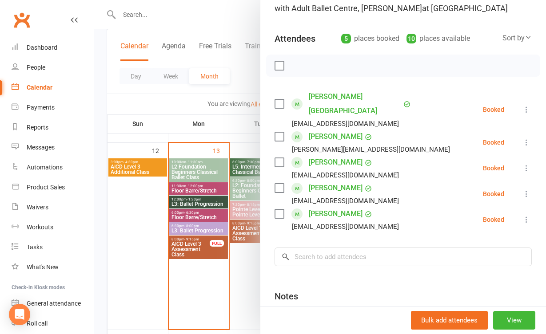
scroll to position [75, 0]
click at [257, 255] on div at bounding box center [320, 167] width 452 height 334
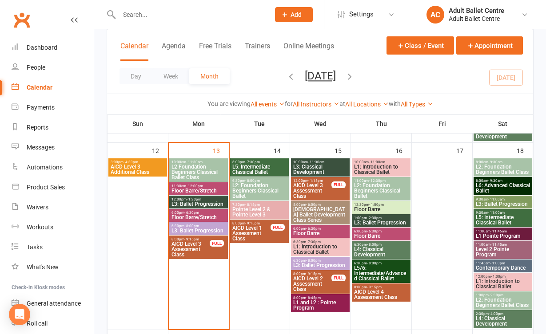
click at [190, 203] on span "L3: Ballet Progression" at bounding box center [198, 204] width 55 height 5
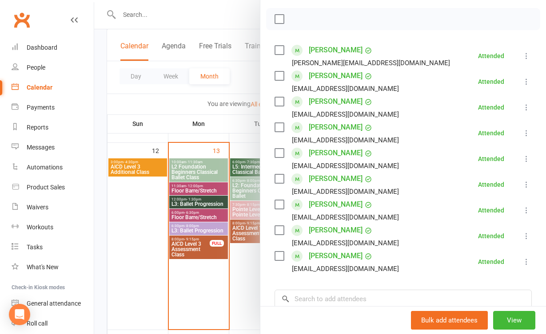
scroll to position [132, 0]
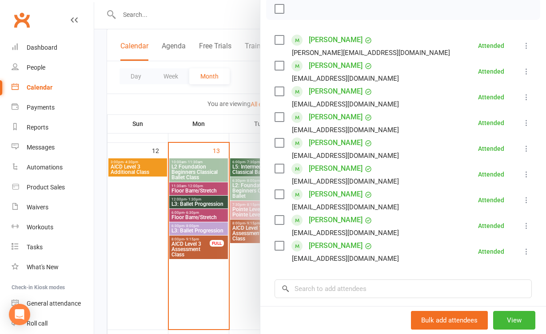
click at [231, 285] on div at bounding box center [320, 167] width 452 height 334
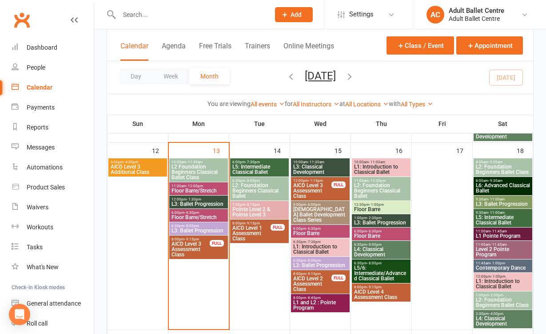
click at [254, 168] on span "L5: Intermediate Classical Ballet" at bounding box center [259, 169] width 55 height 11
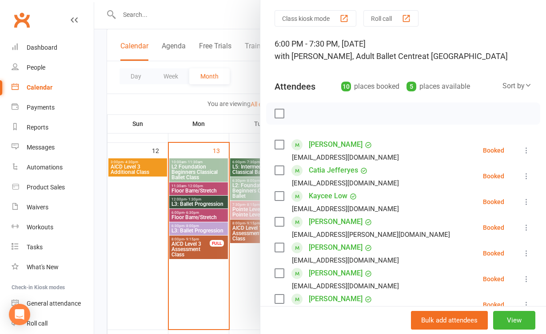
scroll to position [22, 0]
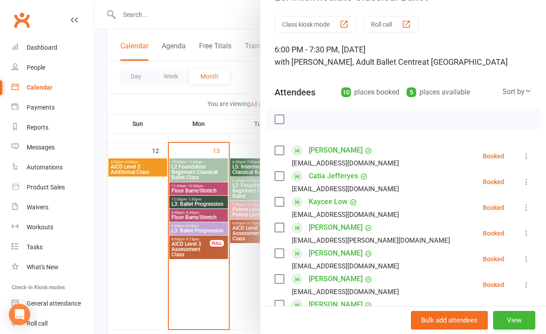
click at [230, 279] on div at bounding box center [320, 167] width 452 height 334
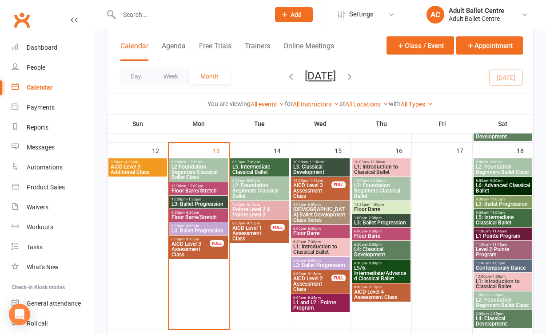
click at [192, 200] on span "- 1:30pm" at bounding box center [194, 200] width 15 height 4
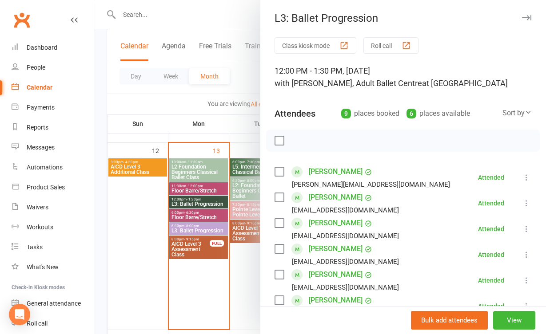
scroll to position [0, 0]
click at [249, 274] on div at bounding box center [320, 167] width 452 height 334
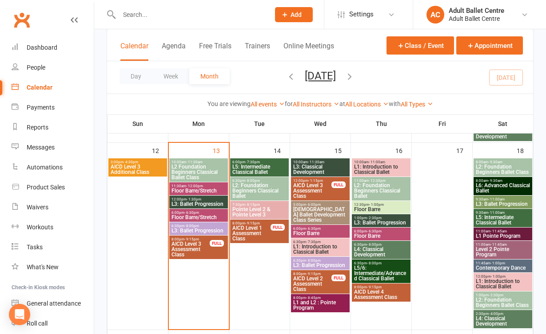
click at [247, 167] on span "L5: Intermediate Classical Ballet" at bounding box center [259, 169] width 55 height 11
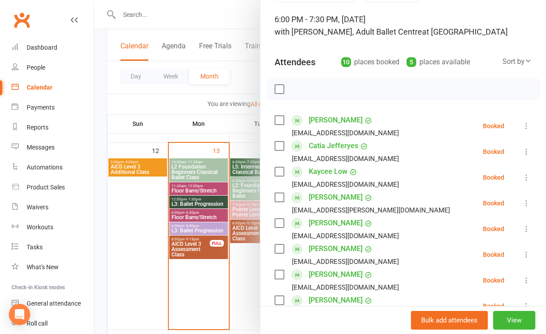
scroll to position [53, 0]
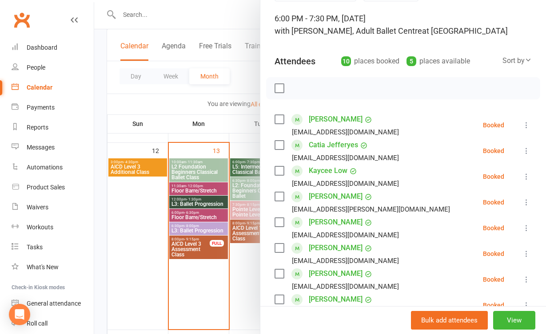
click at [245, 295] on div at bounding box center [320, 167] width 452 height 334
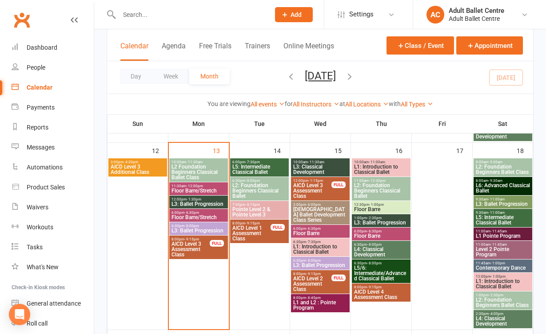
click at [211, 168] on span "L2 Foundation Beginners Classical Ballet Class" at bounding box center [198, 172] width 55 height 16
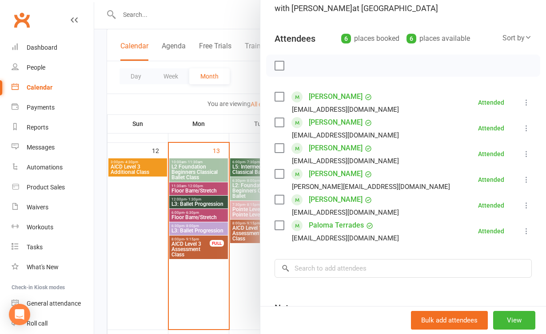
scroll to position [75, 0]
click at [229, 271] on div at bounding box center [320, 167] width 452 height 334
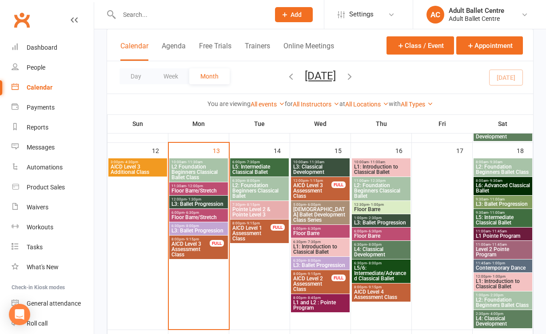
click at [213, 204] on span "L3: Ballet Progression" at bounding box center [198, 204] width 55 height 5
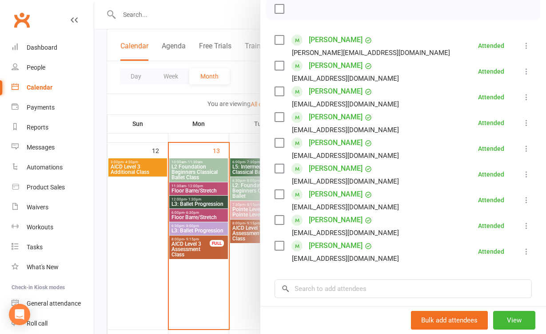
scroll to position [138, 0]
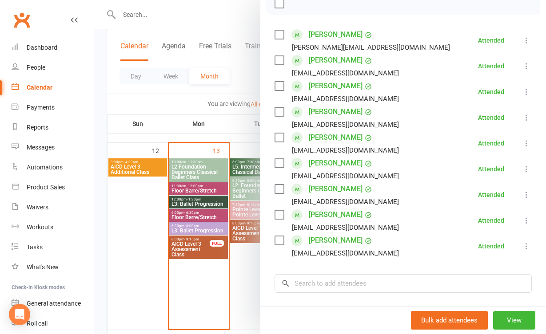
click at [234, 270] on div at bounding box center [320, 167] width 452 height 334
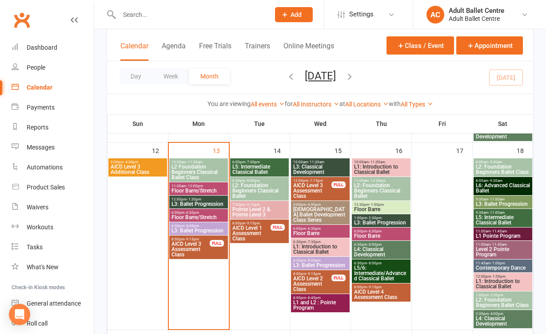
scroll to position [439, 0]
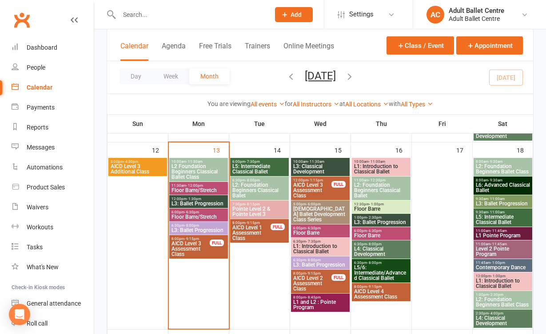
click at [197, 205] on span "L3: Ballet Progression" at bounding box center [198, 203] width 55 height 5
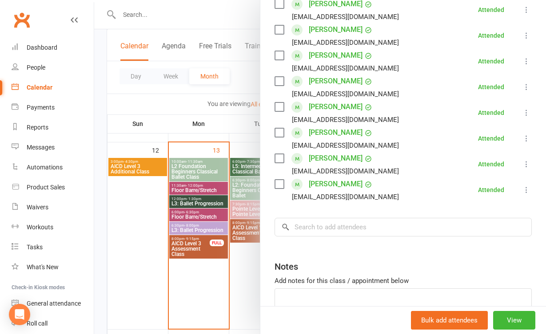
scroll to position [198, 0]
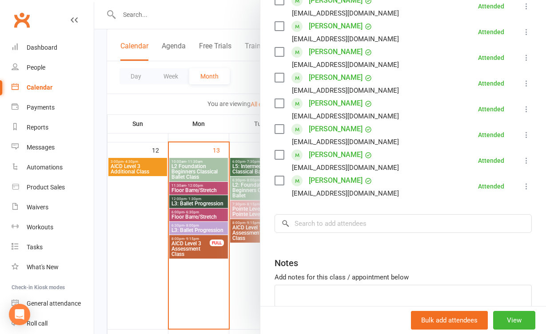
click at [249, 286] on div at bounding box center [320, 167] width 452 height 334
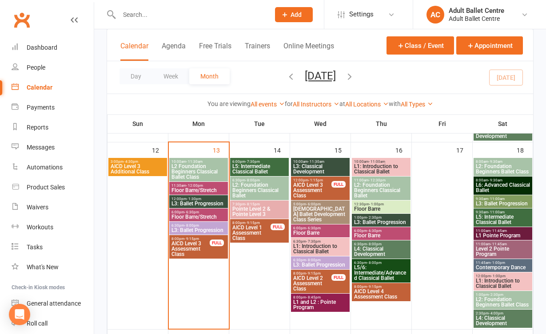
click at [212, 193] on span "Floor Barre/Stretch" at bounding box center [198, 190] width 55 height 5
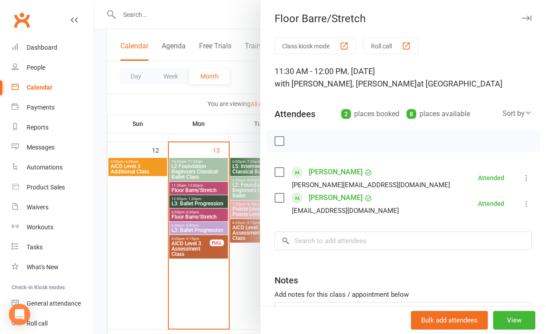
click at [246, 246] on div at bounding box center [320, 167] width 452 height 334
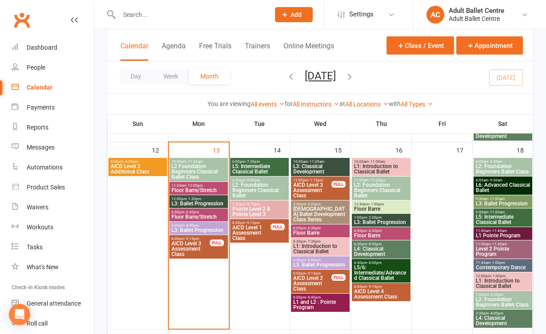
click at [211, 201] on span "L3: Ballet Progression" at bounding box center [198, 203] width 55 height 5
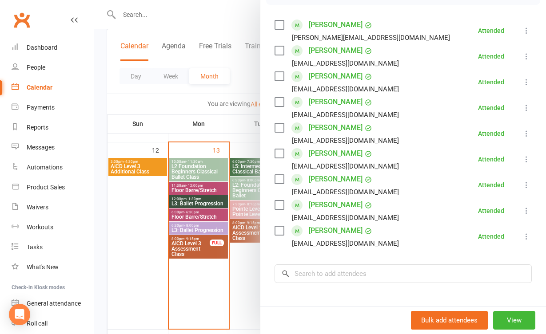
scroll to position [183, 0]
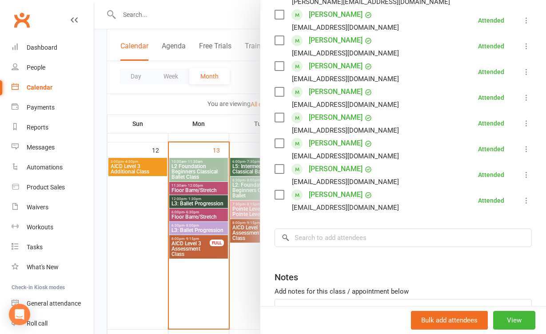
click at [219, 275] on div at bounding box center [320, 167] width 452 height 334
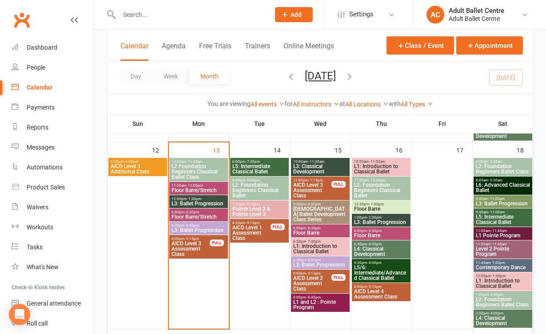
click at [206, 230] on span "L3: Ballet Progression" at bounding box center [198, 230] width 55 height 5
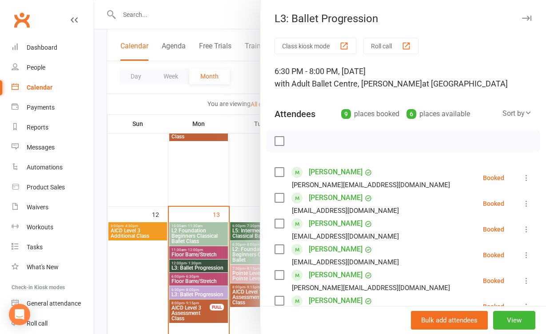
scroll to position [372, 0]
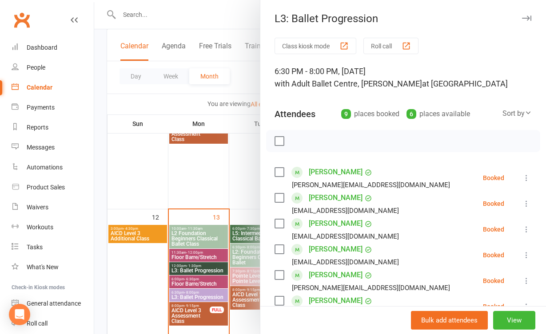
click at [220, 192] on div at bounding box center [320, 167] width 452 height 334
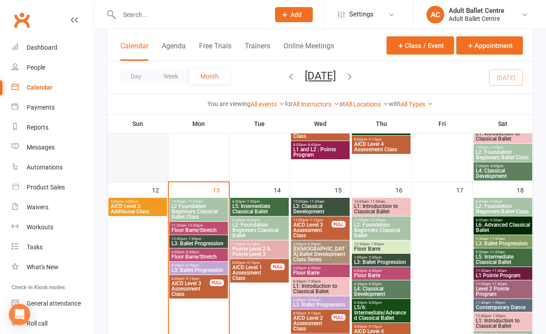
scroll to position [338, 0]
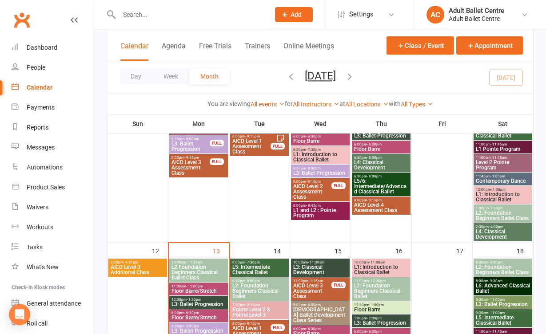
click at [8, 0] on react-component at bounding box center [131, 14] width 263 height 29
click at [205, 273] on span "L2 Foundation Beginners Classical Ballet Class" at bounding box center [198, 273] width 55 height 16
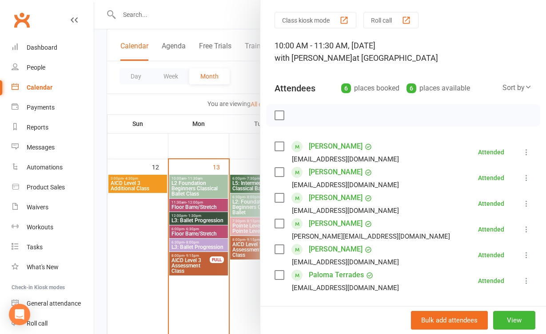
scroll to position [455, 0]
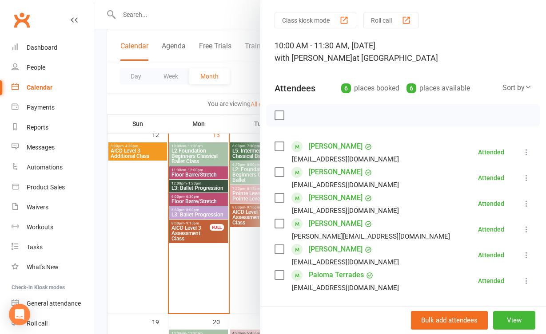
click at [214, 269] on div at bounding box center [320, 167] width 452 height 334
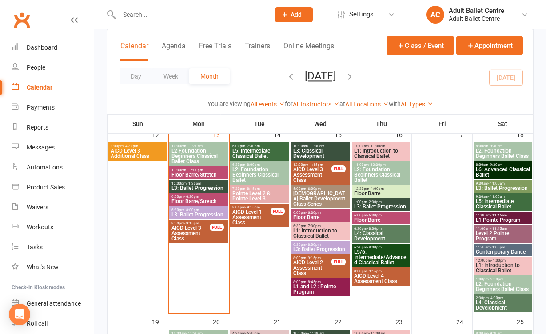
click at [199, 186] on span "L3: Ballet Progression" at bounding box center [198, 188] width 55 height 5
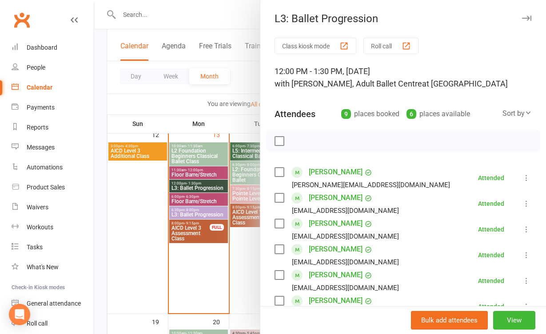
scroll to position [125, 0]
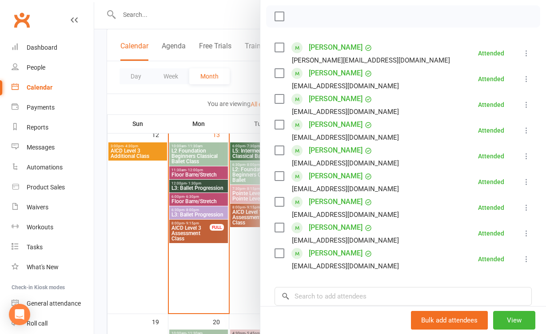
click at [242, 274] on div at bounding box center [320, 167] width 452 height 334
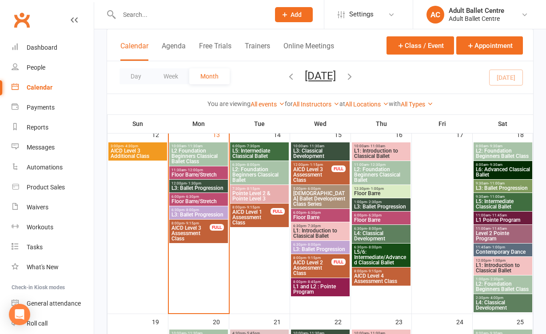
scroll to position [428, 0]
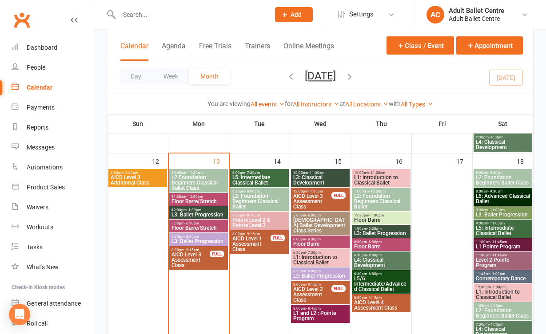
click at [208, 208] on span "12:00pm - 1:30pm" at bounding box center [198, 210] width 55 height 4
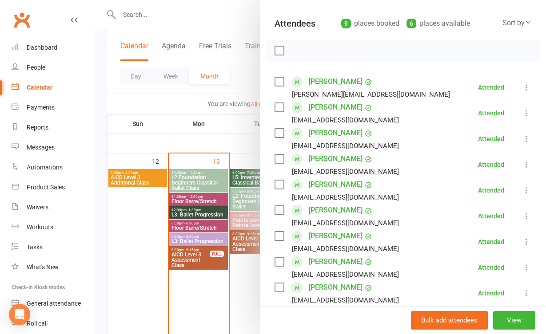
scroll to position [250, 0]
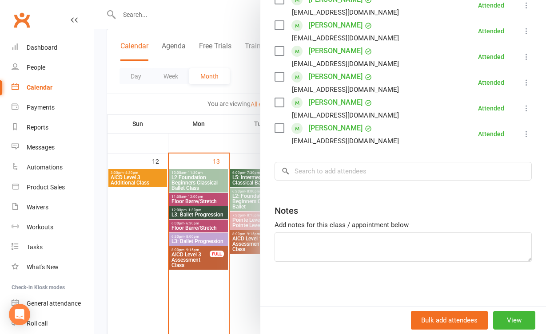
click at [240, 251] on div at bounding box center [320, 167] width 452 height 334
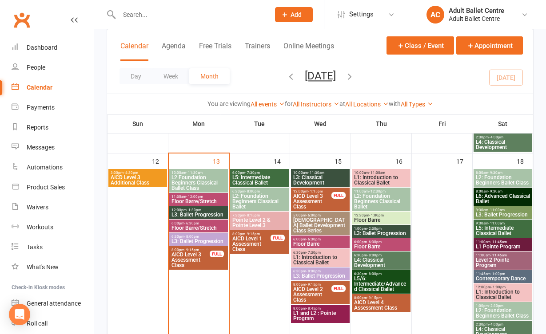
click at [257, 176] on span "L5: Intermediate Classical Ballet" at bounding box center [259, 180] width 55 height 11
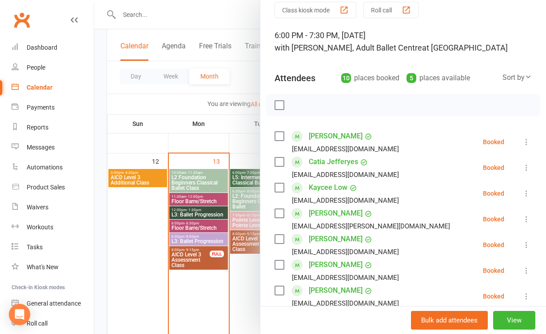
scroll to position [14, 0]
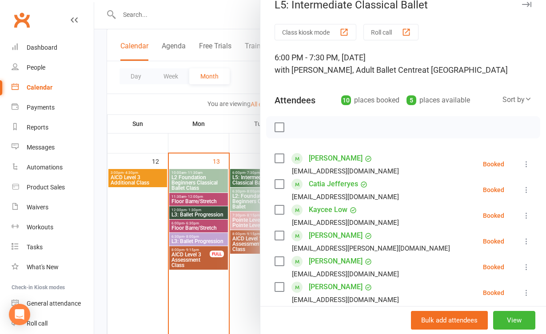
click at [231, 275] on div at bounding box center [320, 167] width 452 height 334
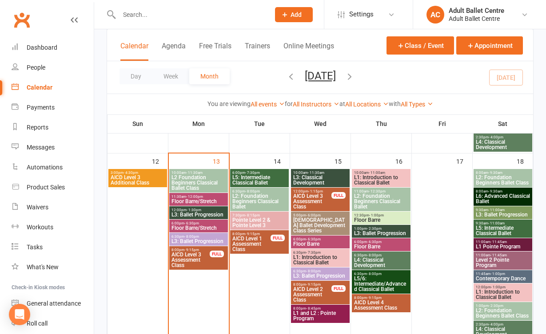
click at [252, 207] on span "L2: Foundation Beginners Classical Ballet" at bounding box center [259, 202] width 55 height 16
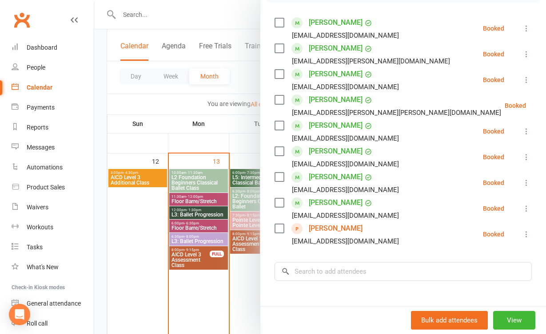
scroll to position [156, 0]
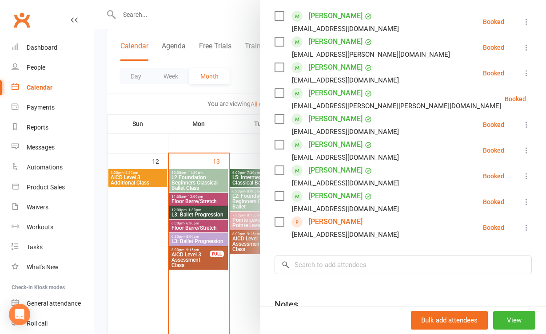
click at [238, 275] on div at bounding box center [320, 167] width 452 height 334
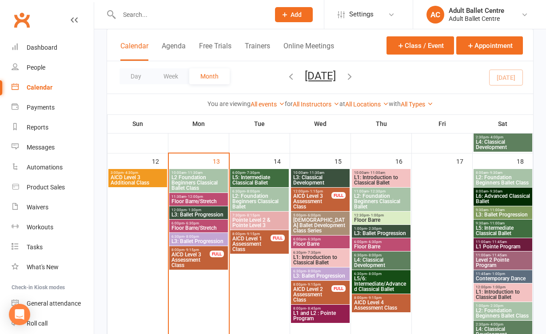
click at [272, 225] on span "Pointe Level 2 & Pointe Level 3" at bounding box center [259, 223] width 55 height 11
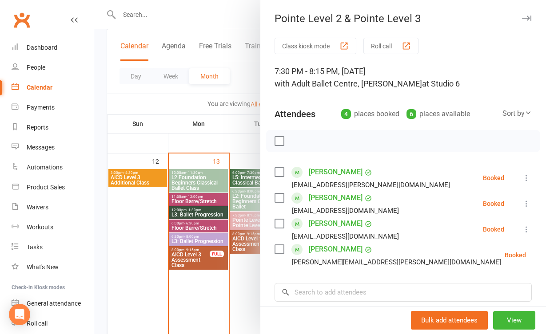
click at [223, 271] on div at bounding box center [320, 167] width 452 height 334
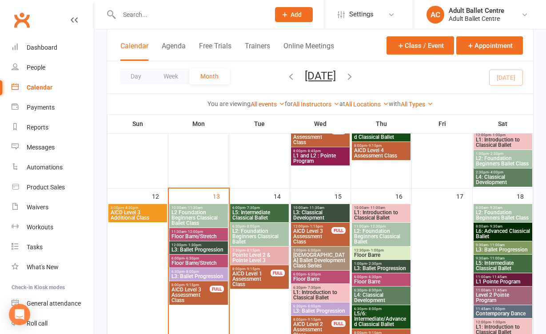
scroll to position [396, 0]
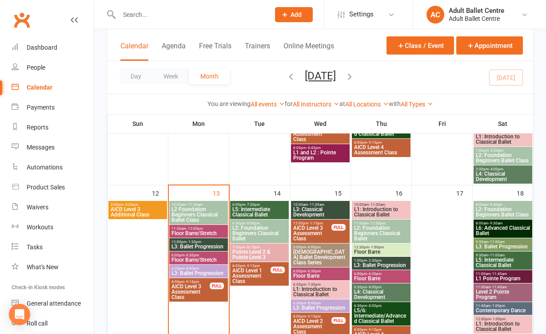
click at [206, 243] on span "12:00pm - 1:30pm" at bounding box center [198, 242] width 55 height 4
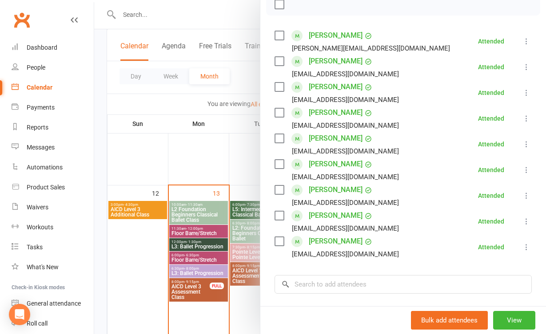
scroll to position [138, 0]
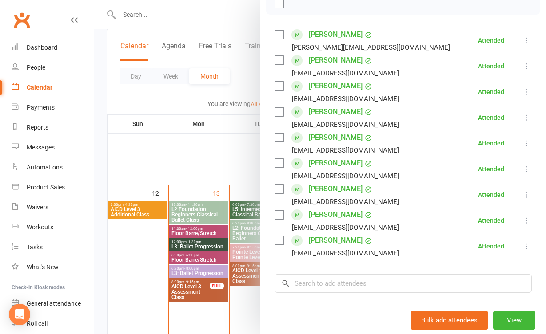
click at [209, 161] on div at bounding box center [320, 167] width 452 height 334
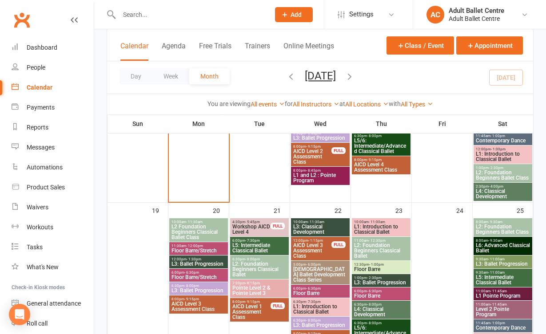
scroll to position [570, 0]
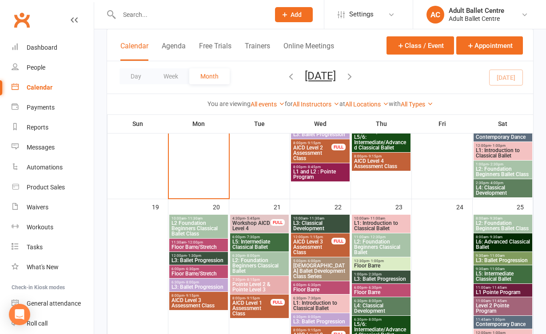
click at [255, 222] on span "Workshop AICD Level 4" at bounding box center [251, 226] width 39 height 11
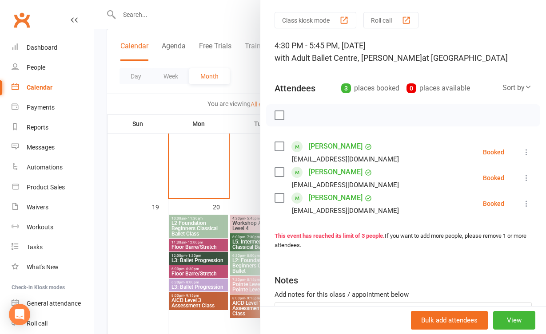
scroll to position [34, 0]
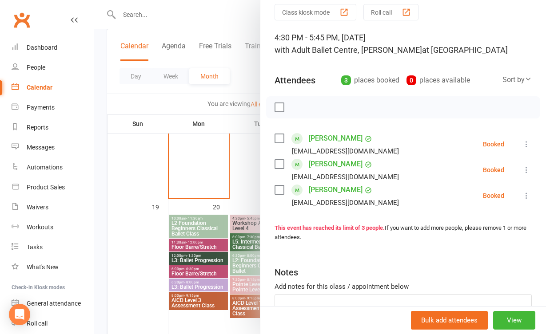
click at [243, 175] on div at bounding box center [320, 167] width 452 height 334
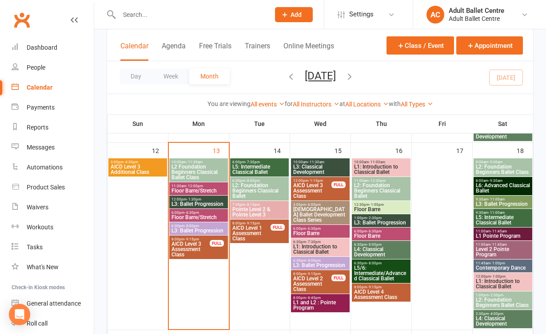
scroll to position [438, 0]
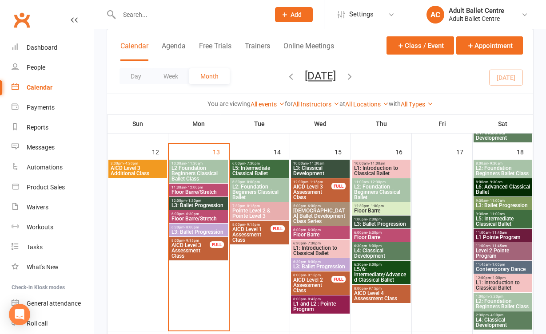
click at [256, 162] on span "- 7:30pm" at bounding box center [252, 164] width 15 height 4
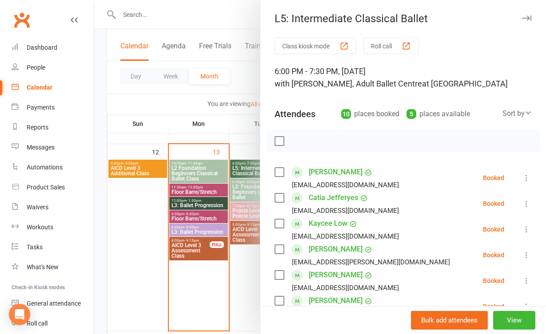
click at [242, 266] on div at bounding box center [320, 167] width 452 height 334
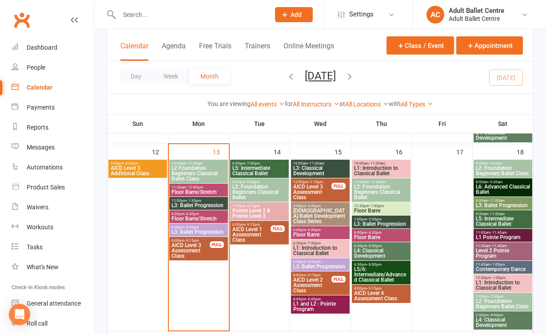
click at [208, 174] on span "L2 Foundation Beginners Classical Ballet Class" at bounding box center [198, 174] width 55 height 16
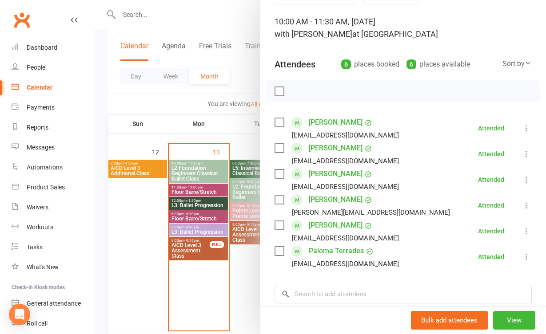
scroll to position [45, 0]
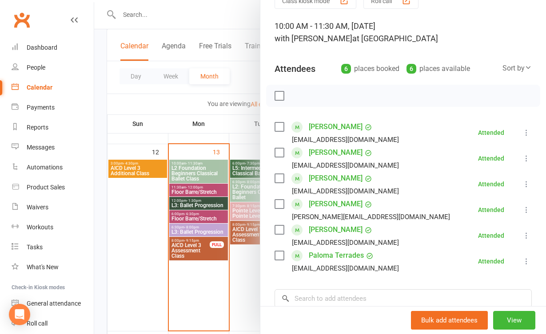
click at [228, 281] on div at bounding box center [320, 167] width 452 height 334
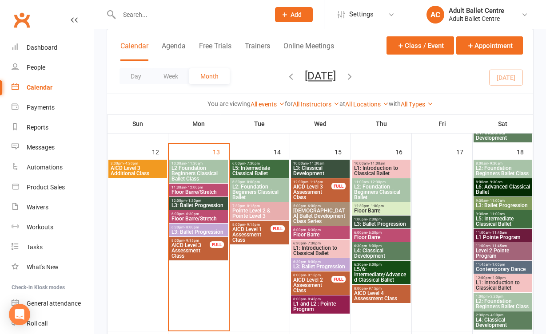
click at [202, 203] on span "L3: Ballet Progression" at bounding box center [198, 205] width 55 height 5
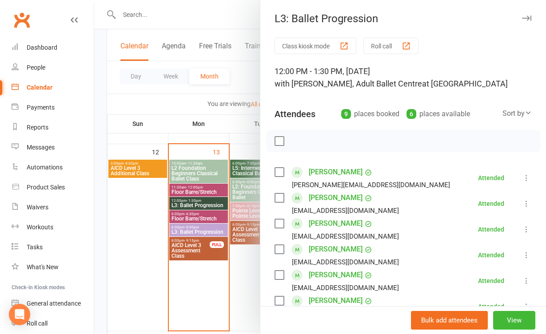
click at [249, 260] on div at bounding box center [320, 167] width 452 height 334
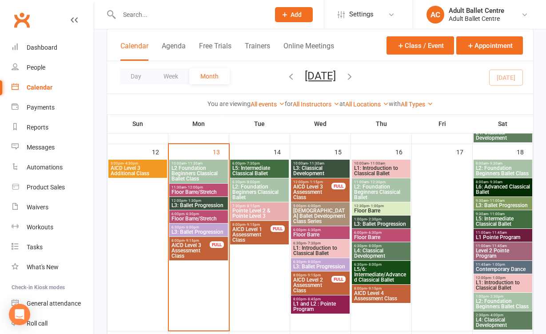
click at [302, 215] on span "[DEMOGRAPHIC_DATA] Ballet Development Class Series" at bounding box center [320, 216] width 55 height 16
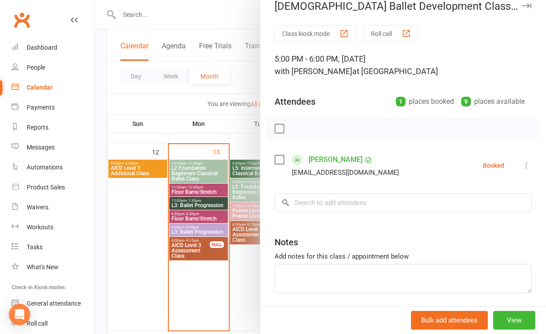
scroll to position [15, 0]
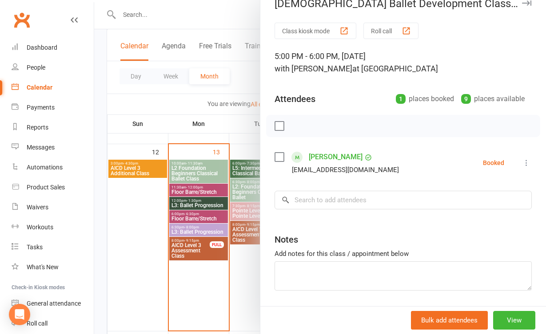
click at [245, 273] on div at bounding box center [320, 167] width 452 height 334
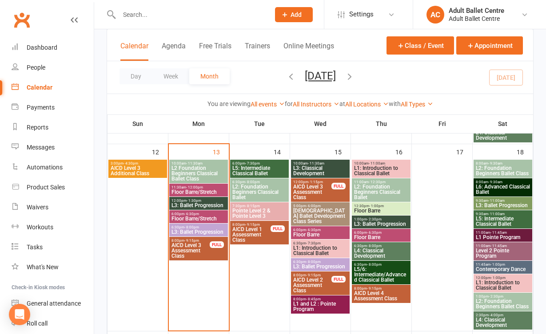
click at [301, 265] on span "L3: Ballet Progression" at bounding box center [320, 266] width 55 height 5
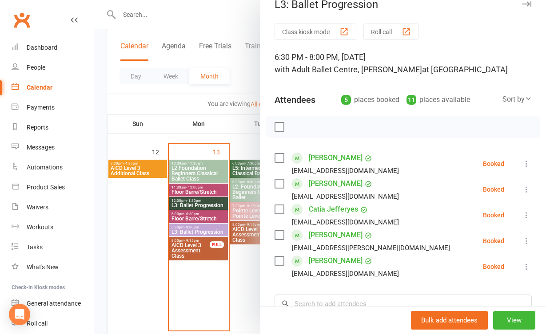
scroll to position [17, 0]
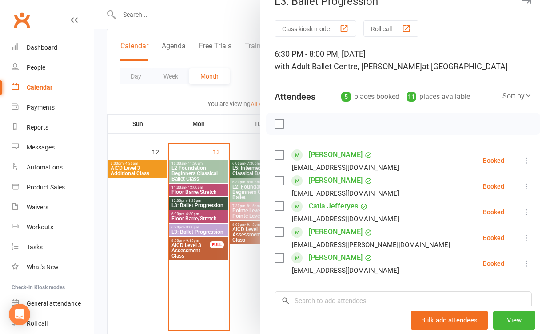
click at [231, 284] on div at bounding box center [320, 167] width 452 height 334
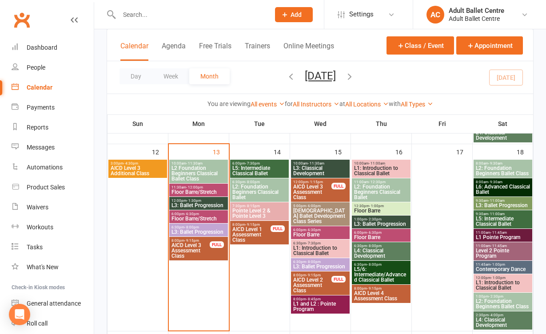
click at [306, 304] on span "L1 and L2 : Pointe Program" at bounding box center [320, 307] width 55 height 11
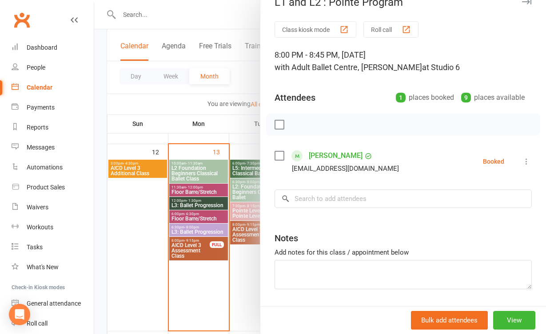
scroll to position [23, 0]
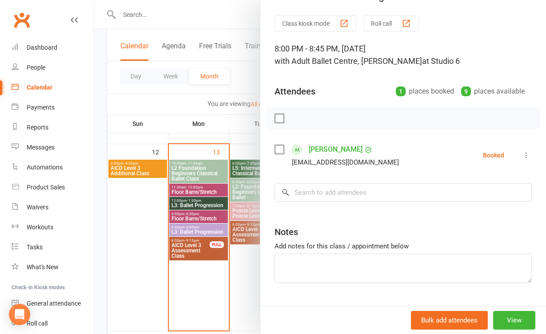
click at [230, 281] on div at bounding box center [320, 167] width 452 height 334
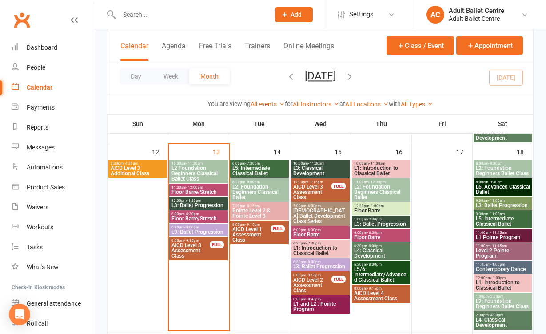
click at [257, 215] on span "Pointe Level 2 & Pointe Level 3" at bounding box center [259, 213] width 55 height 11
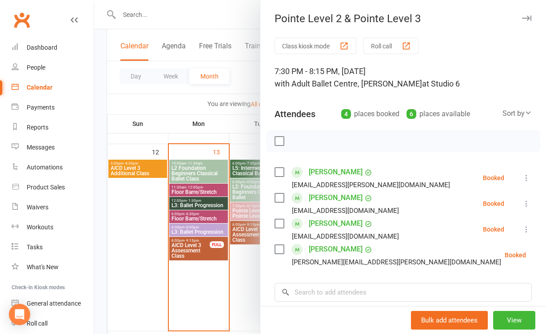
scroll to position [8, 0]
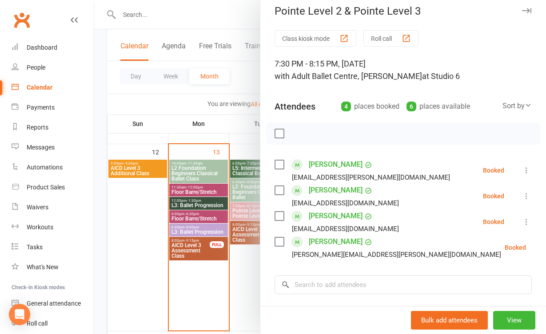
click at [231, 263] on div at bounding box center [320, 167] width 452 height 334
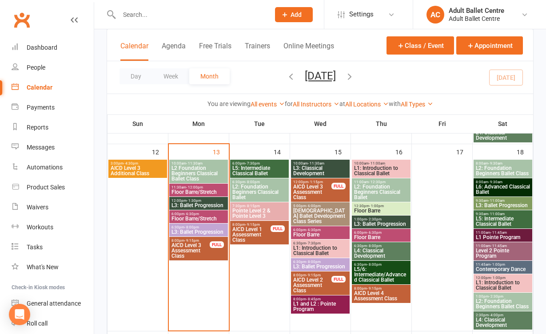
click at [372, 167] on span "L1: Introduction to Classical Ballet" at bounding box center [381, 171] width 55 height 11
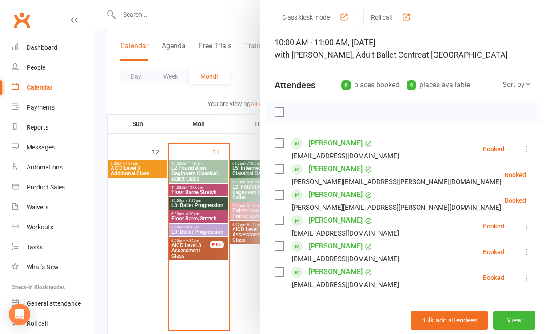
scroll to position [26, 0]
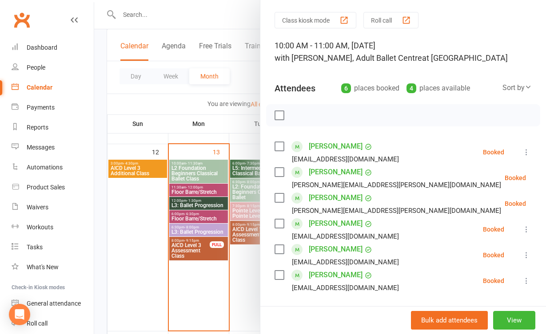
click at [246, 269] on div at bounding box center [320, 167] width 452 height 334
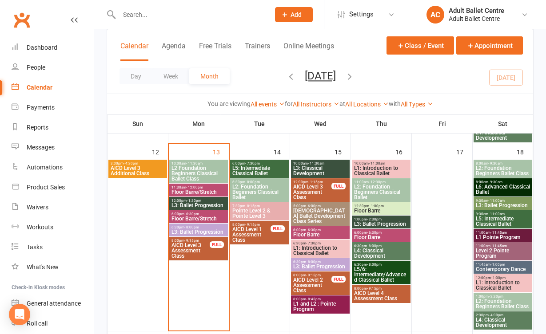
click at [365, 192] on span "L2: Foundation Beginners Classical Ballet" at bounding box center [381, 192] width 55 height 16
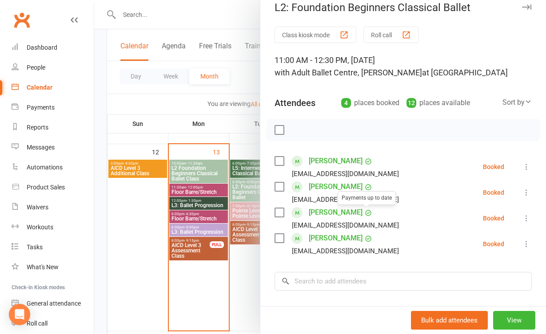
scroll to position [13, 0]
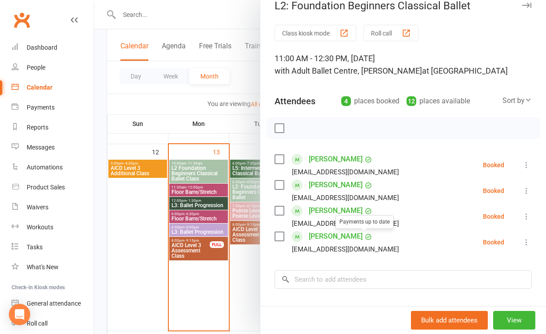
click at [238, 288] on div at bounding box center [320, 167] width 452 height 334
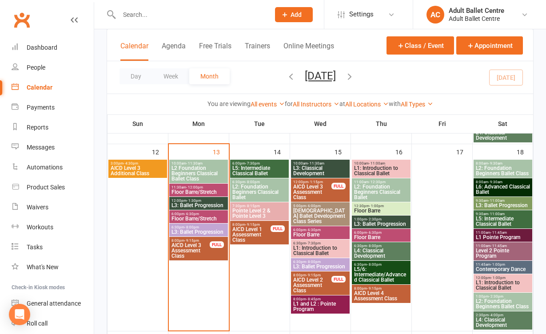
click at [374, 268] on span "L5/6: Intermediate/Advanced Classical Ballet" at bounding box center [381, 275] width 55 height 16
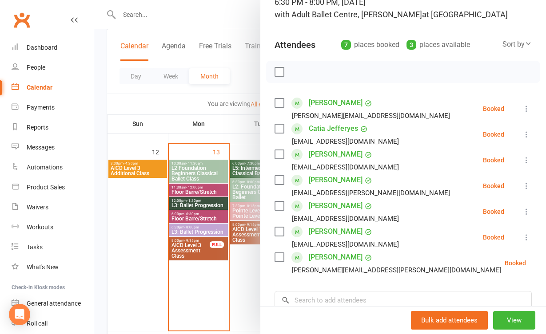
scroll to position [74, 0]
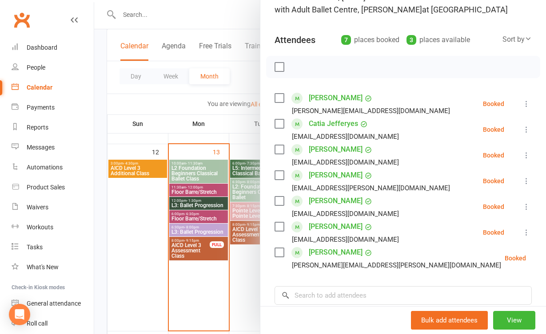
click at [234, 280] on div at bounding box center [320, 167] width 452 height 334
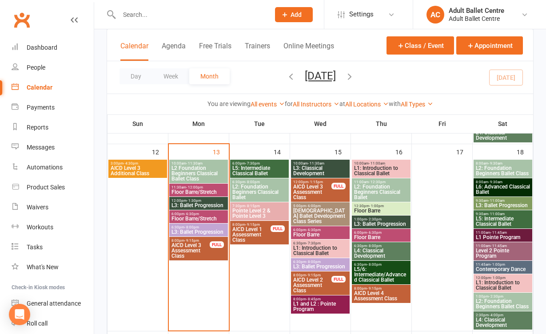
click at [365, 191] on span "L2: Foundation Beginners Classical Ballet" at bounding box center [381, 192] width 55 height 16
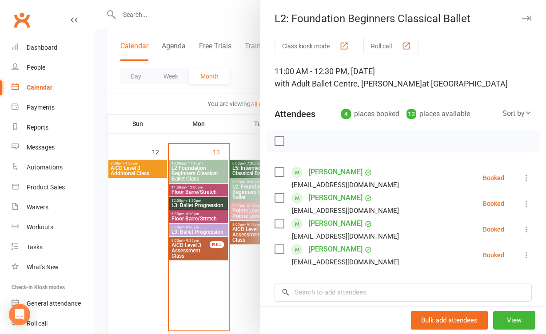
scroll to position [12, 0]
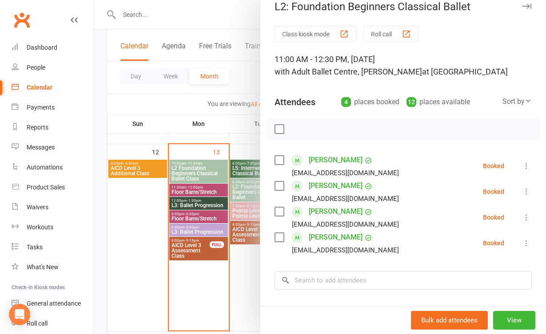
click at [237, 277] on div at bounding box center [320, 167] width 452 height 334
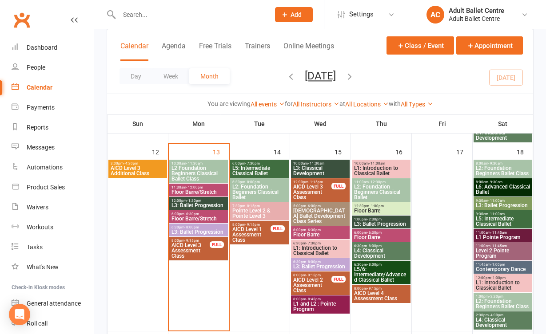
click at [487, 187] on span "L6: Advanced Classical Ballet" at bounding box center [502, 189] width 55 height 11
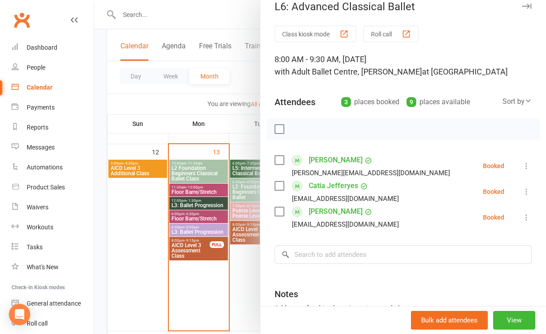
scroll to position [22, 0]
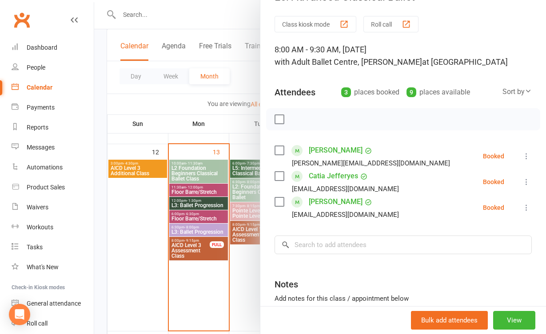
click at [261, 250] on div "Class kiosk mode Roll call 8:00 AM - 9:30 AM, Saturday, October, 18, 2025 with …" at bounding box center [403, 198] width 286 height 364
click at [229, 251] on div at bounding box center [320, 167] width 452 height 334
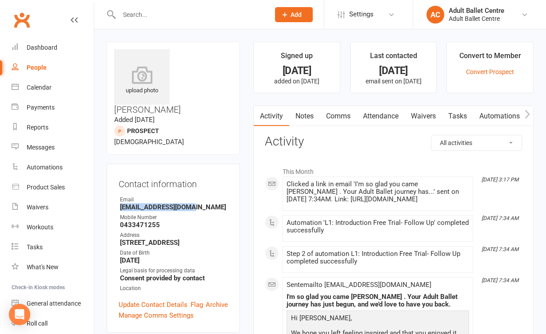
click at [67, 84] on link "Calendar" at bounding box center [53, 88] width 82 height 20
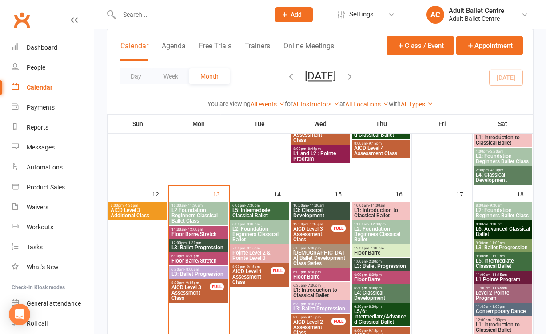
scroll to position [398, 0]
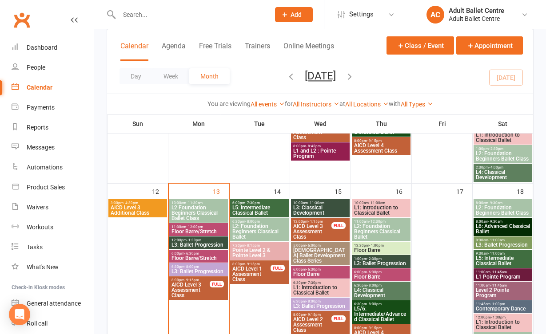
click at [213, 217] on span "L2 Foundation Beginners Classical Ballet Class" at bounding box center [198, 213] width 55 height 16
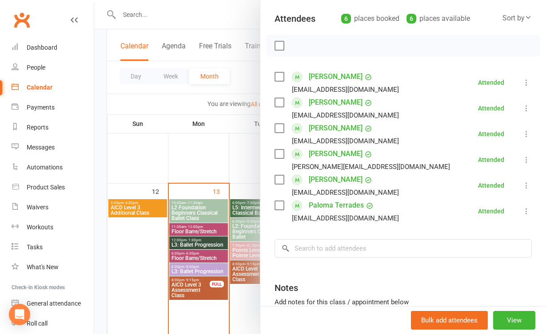
scroll to position [100, 0]
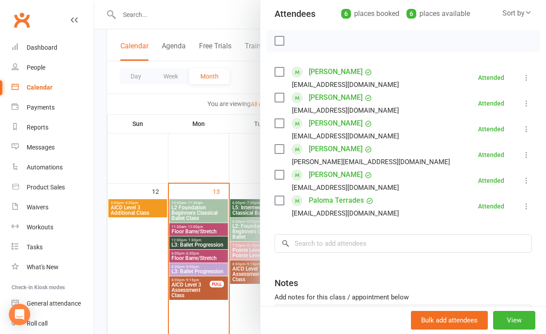
click at [239, 286] on div at bounding box center [320, 167] width 452 height 334
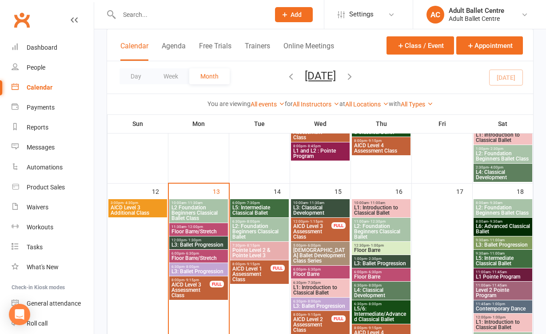
click at [250, 209] on span "L5: Intermediate Classical Ballet" at bounding box center [259, 210] width 55 height 11
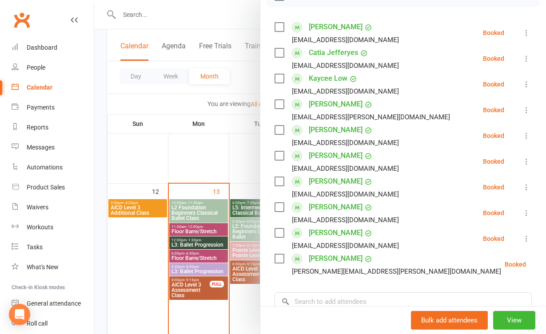
scroll to position [177, 0]
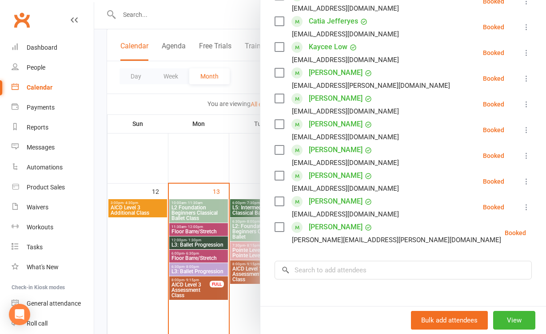
click at [239, 176] on div at bounding box center [320, 167] width 452 height 334
